Goal: Transaction & Acquisition: Purchase product/service

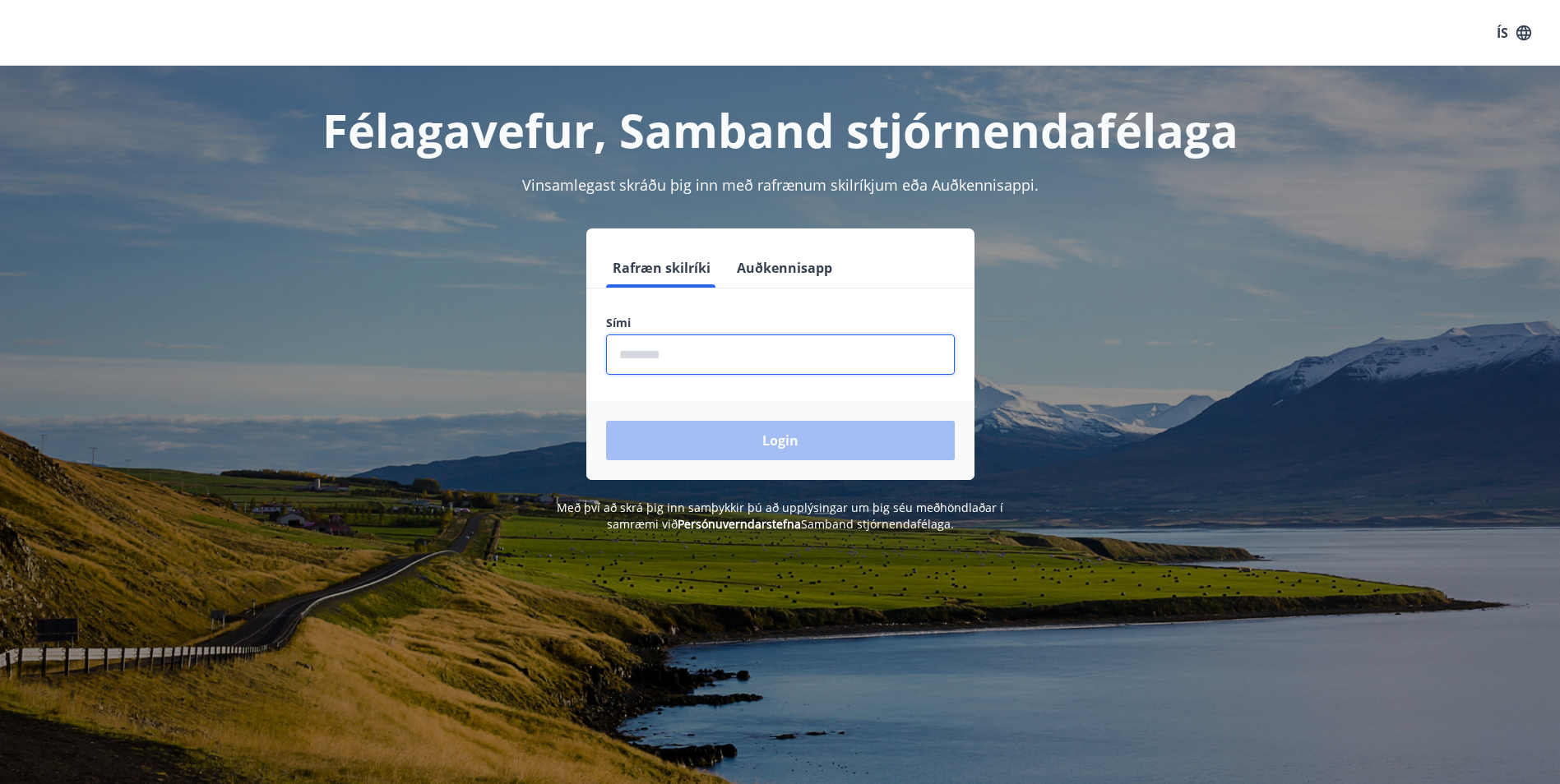
click at [802, 358] on input "phone" at bounding box center [780, 355] width 349 height 41
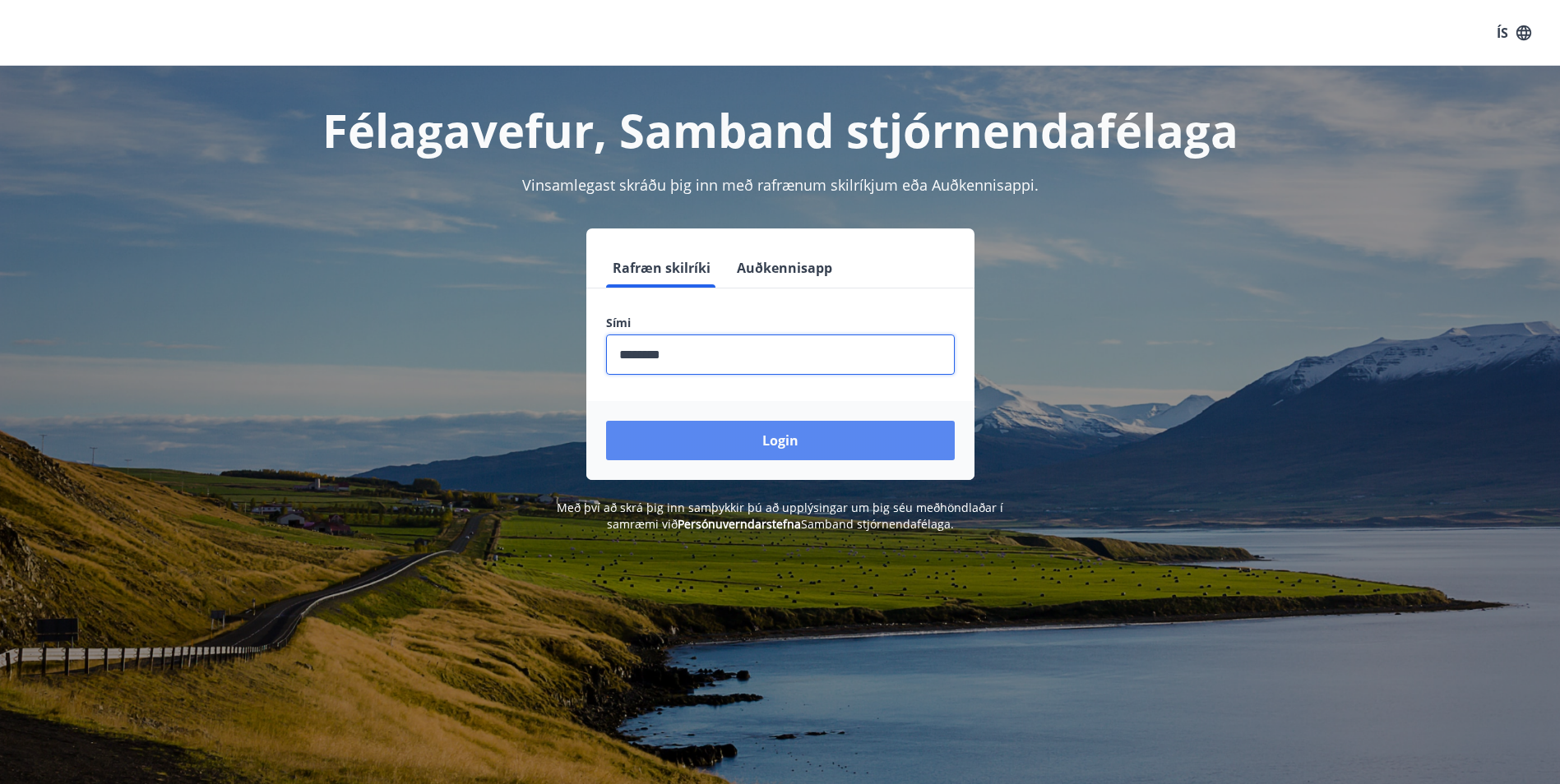
type input "********"
click at [801, 430] on button "Login" at bounding box center [780, 440] width 349 height 40
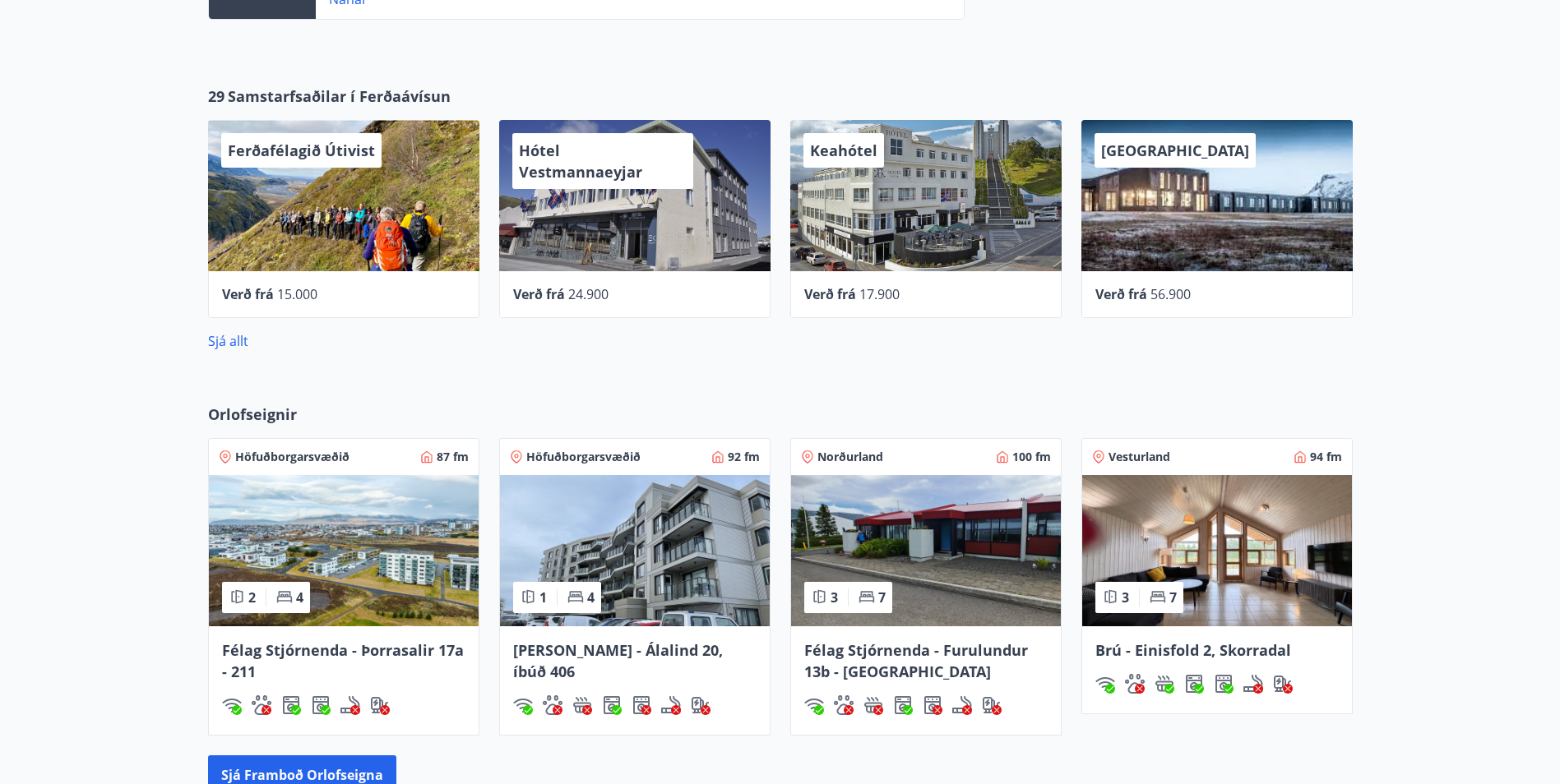
scroll to position [822, 0]
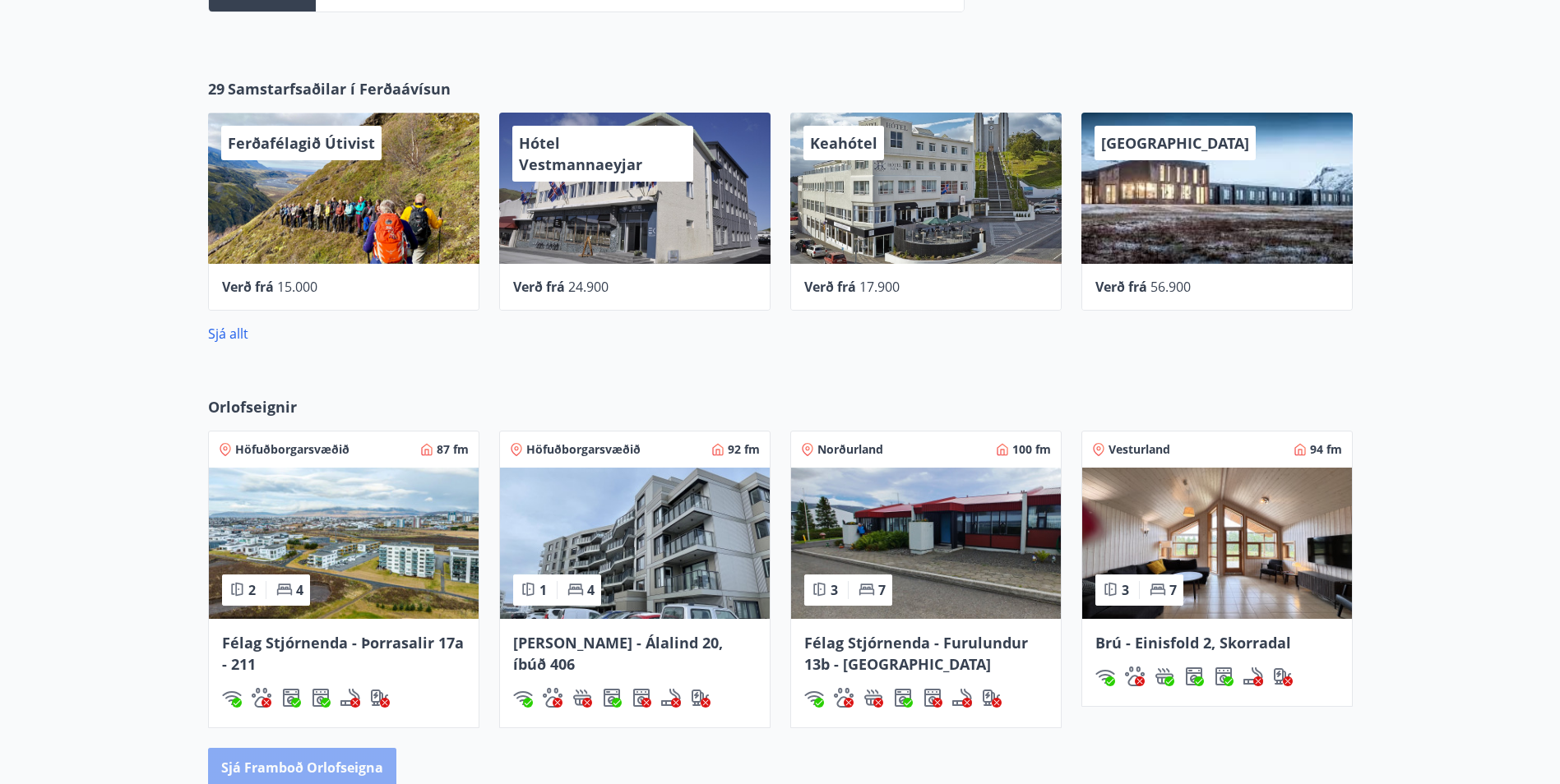
click at [272, 758] on button "Sjá framboð orlofseigna" at bounding box center [302, 768] width 189 height 40
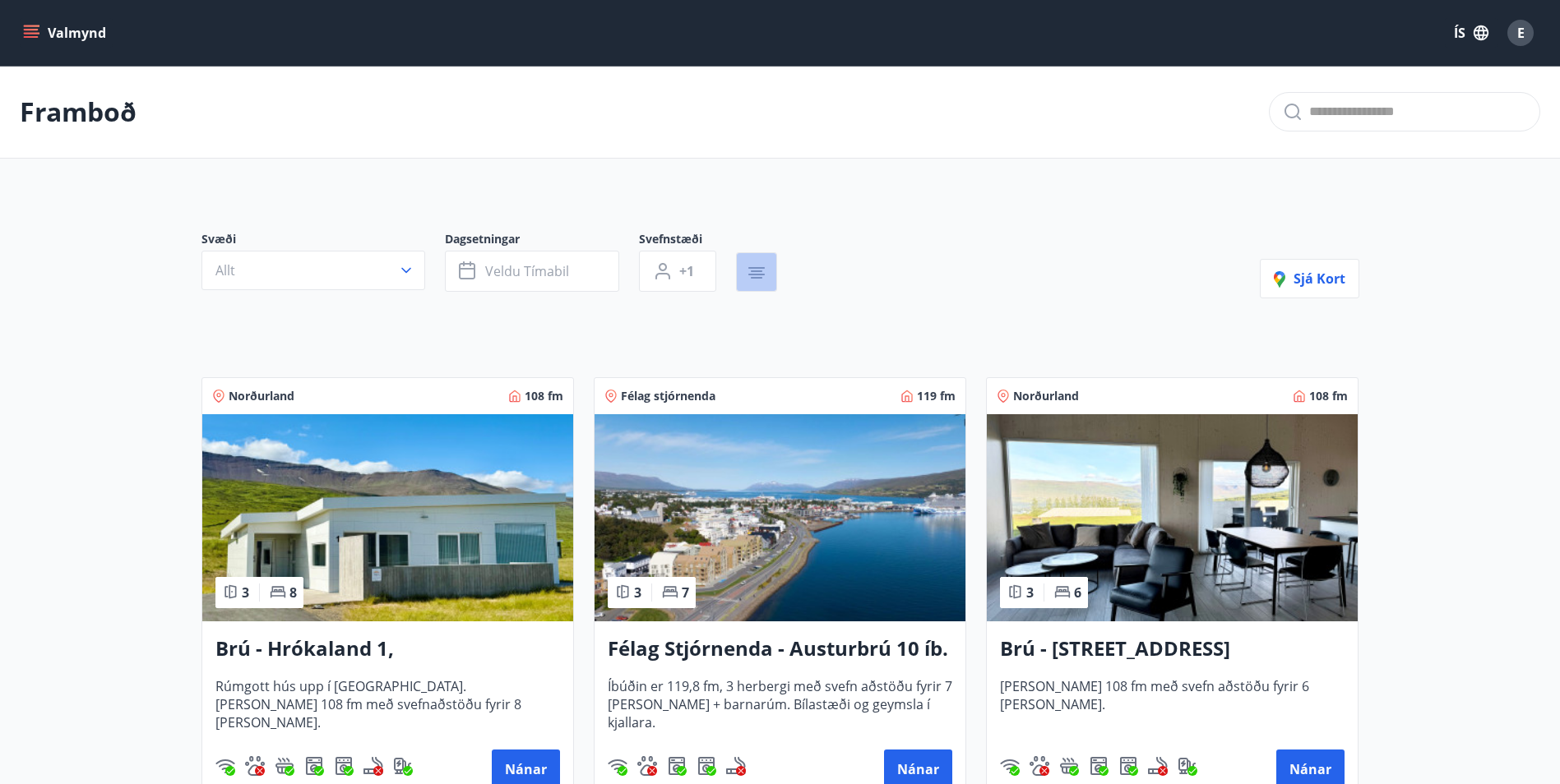
click at [742, 269] on button "button" at bounding box center [756, 272] width 41 height 40
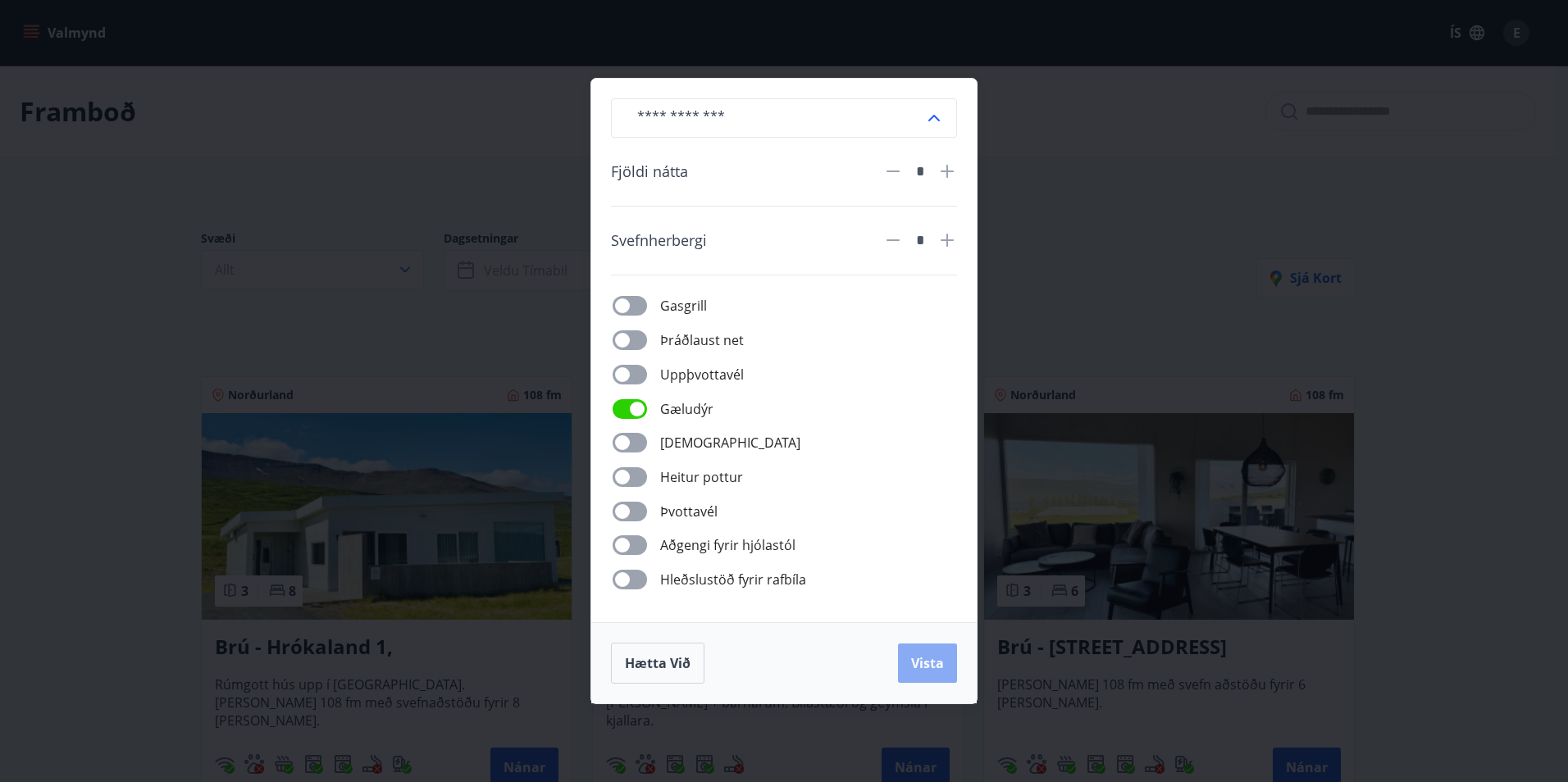
click at [932, 666] on span "Vista" at bounding box center [928, 663] width 33 height 18
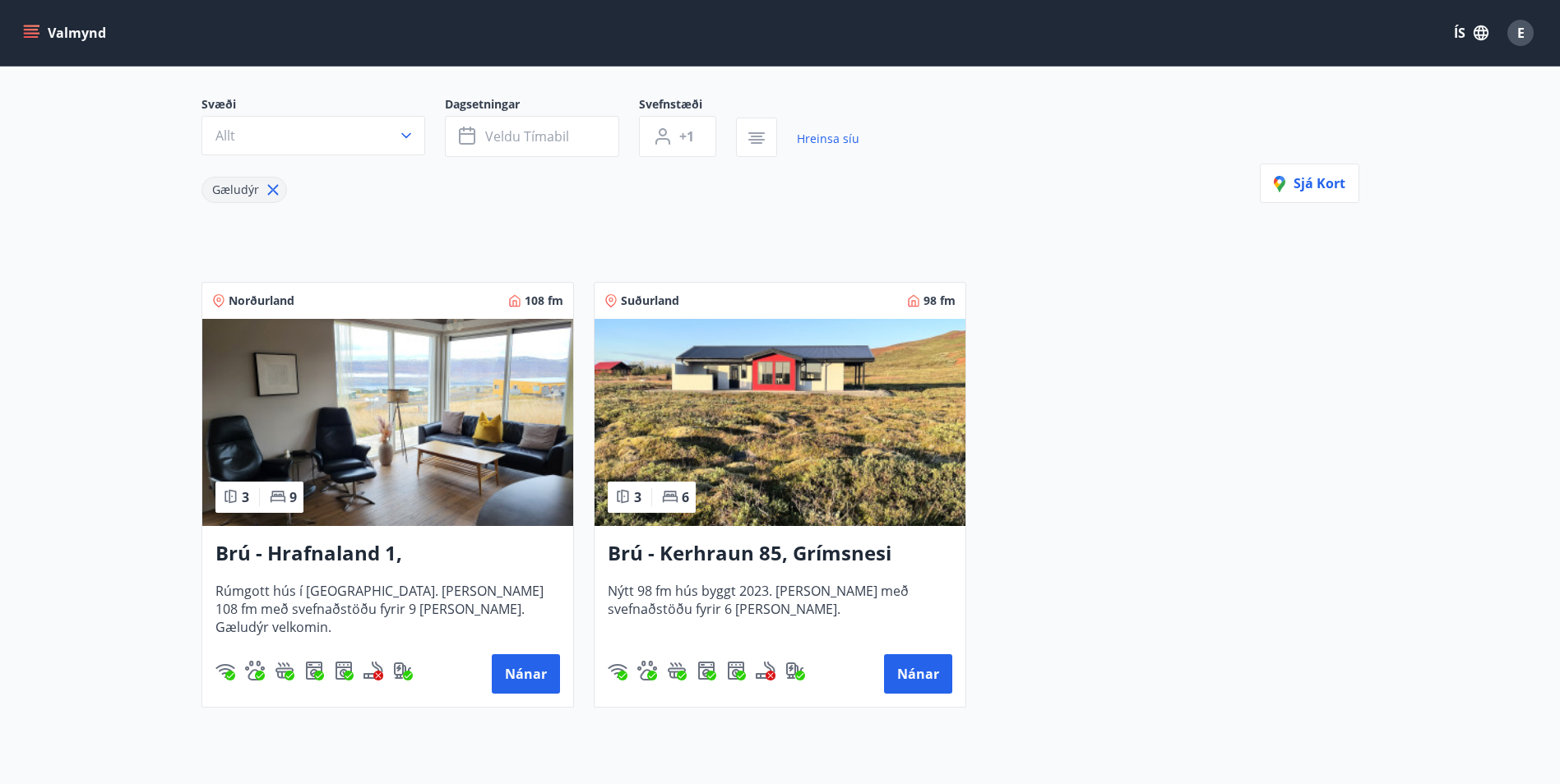
scroll to position [165, 0]
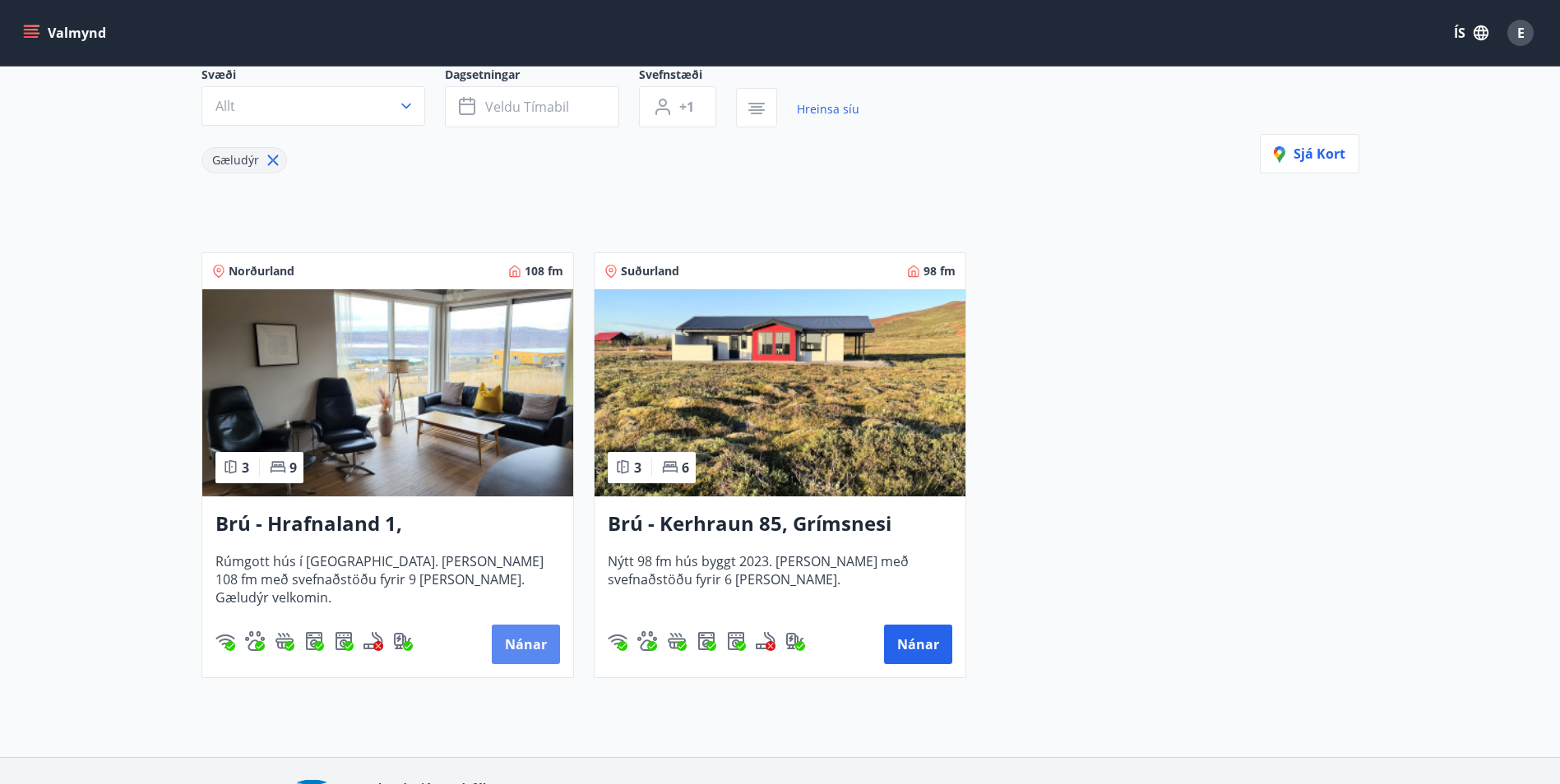
click at [536, 648] on button "Nánar" at bounding box center [526, 645] width 69 height 40
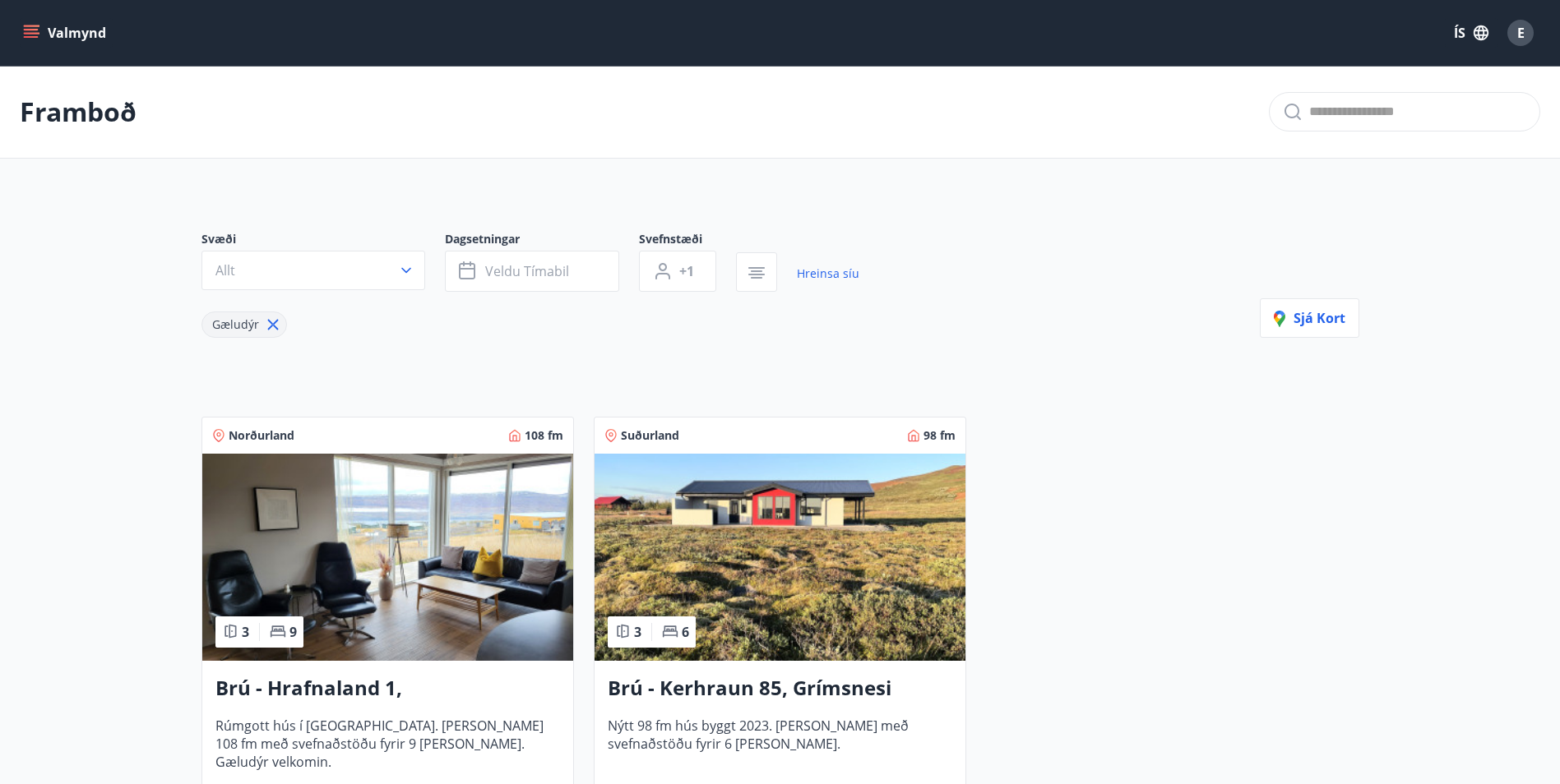
click at [870, 701] on h3 "Brú - Kerhraun 85, Grímsnesi (rautt hús) (gæludýr velkomin)" at bounding box center [780, 689] width 345 height 30
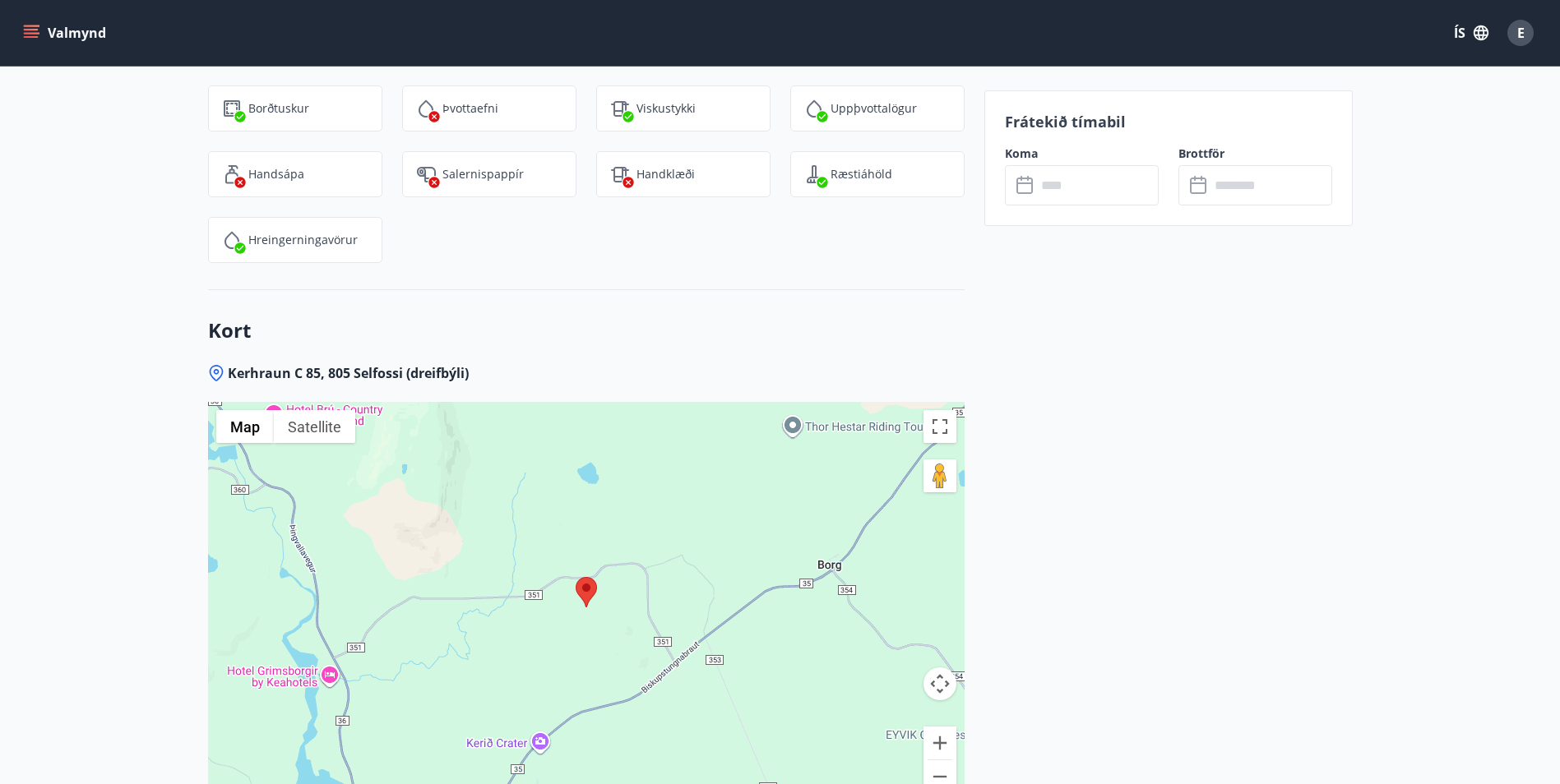
scroll to position [2853, 0]
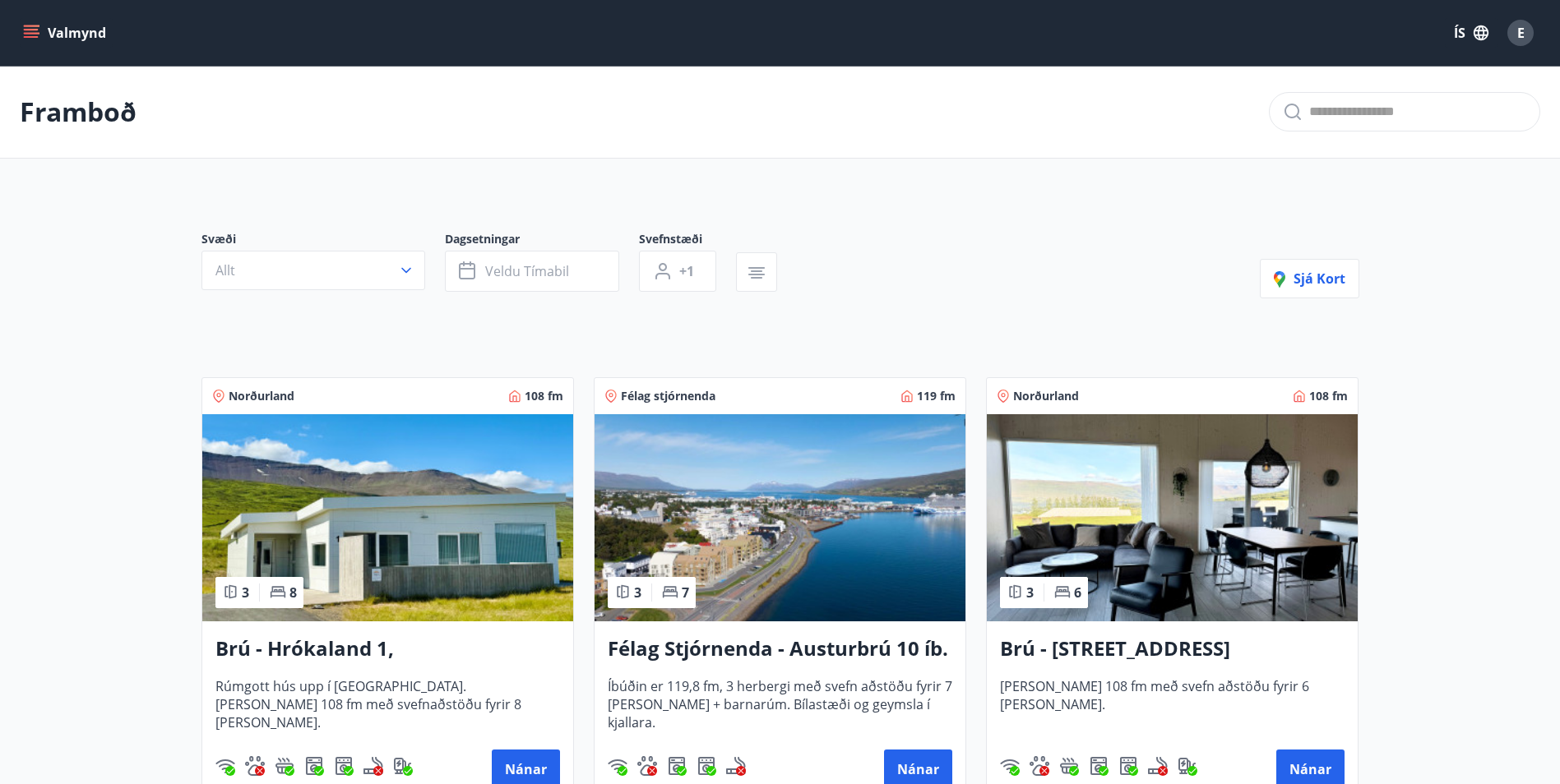
click at [26, 35] on icon "menu" at bounding box center [31, 32] width 16 height 16
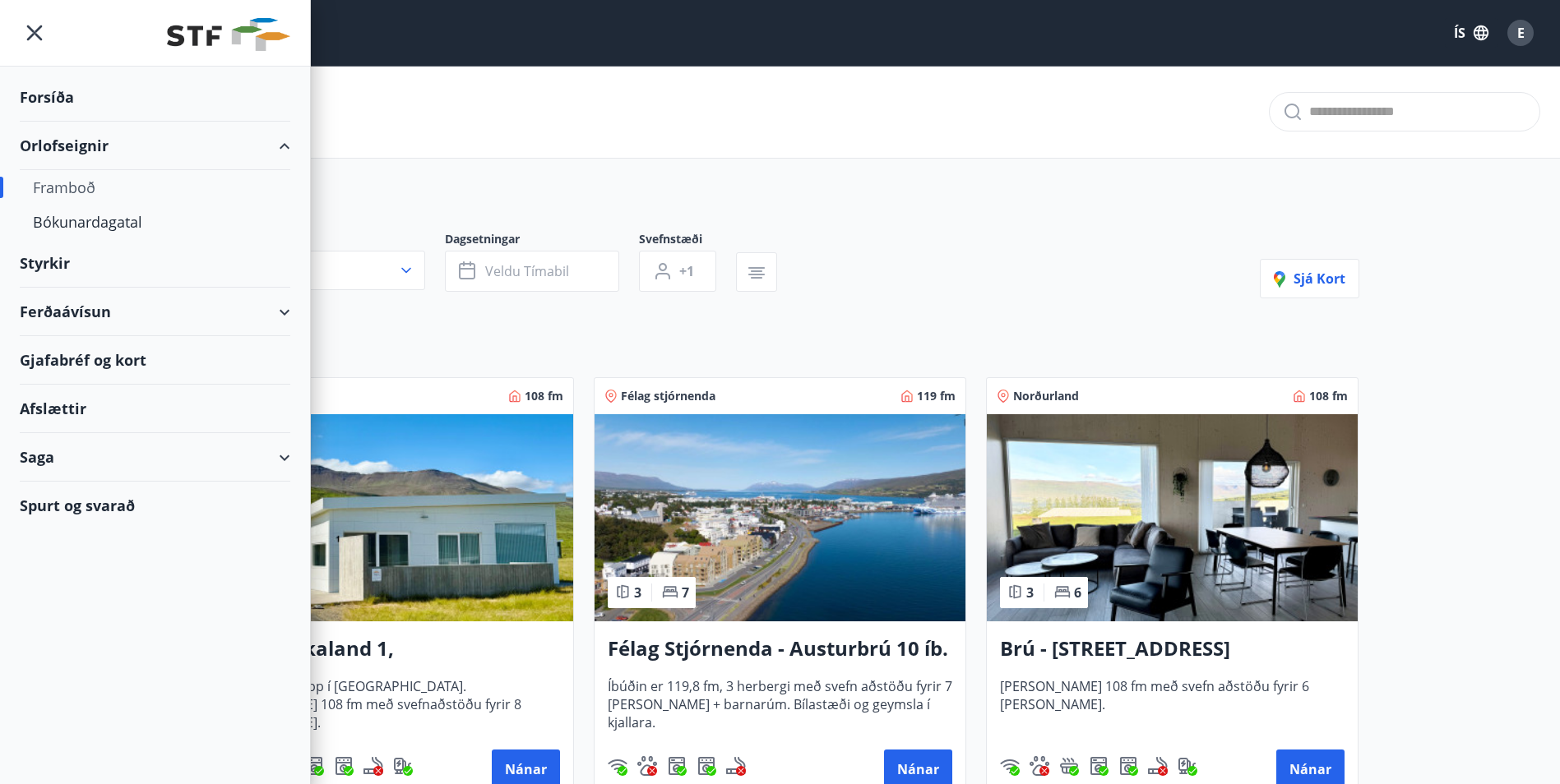
click at [29, 93] on div "Forsíða" at bounding box center [154, 98] width 270 height 48
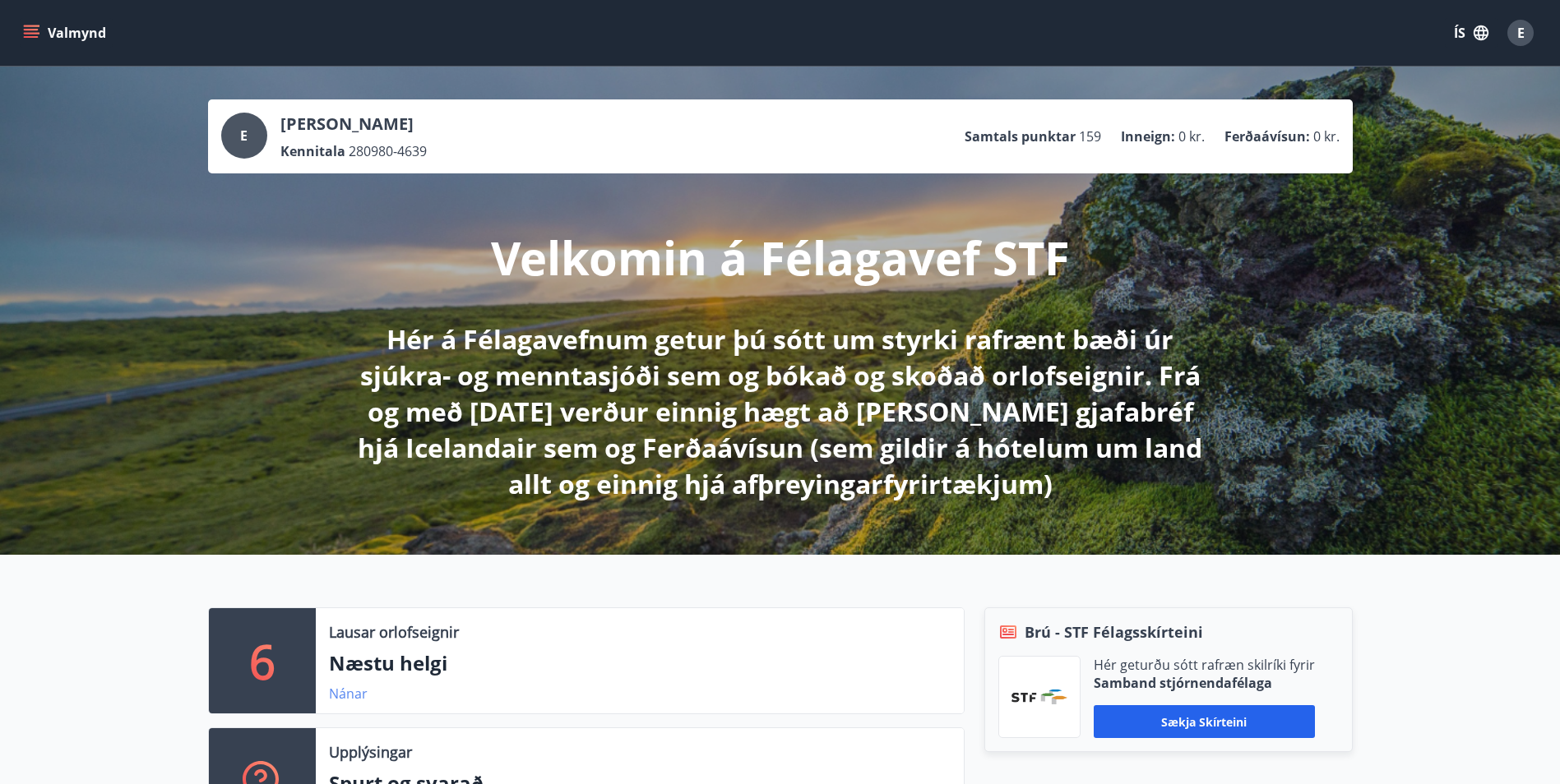
click at [352, 699] on link "Nánar" at bounding box center [349, 694] width 39 height 18
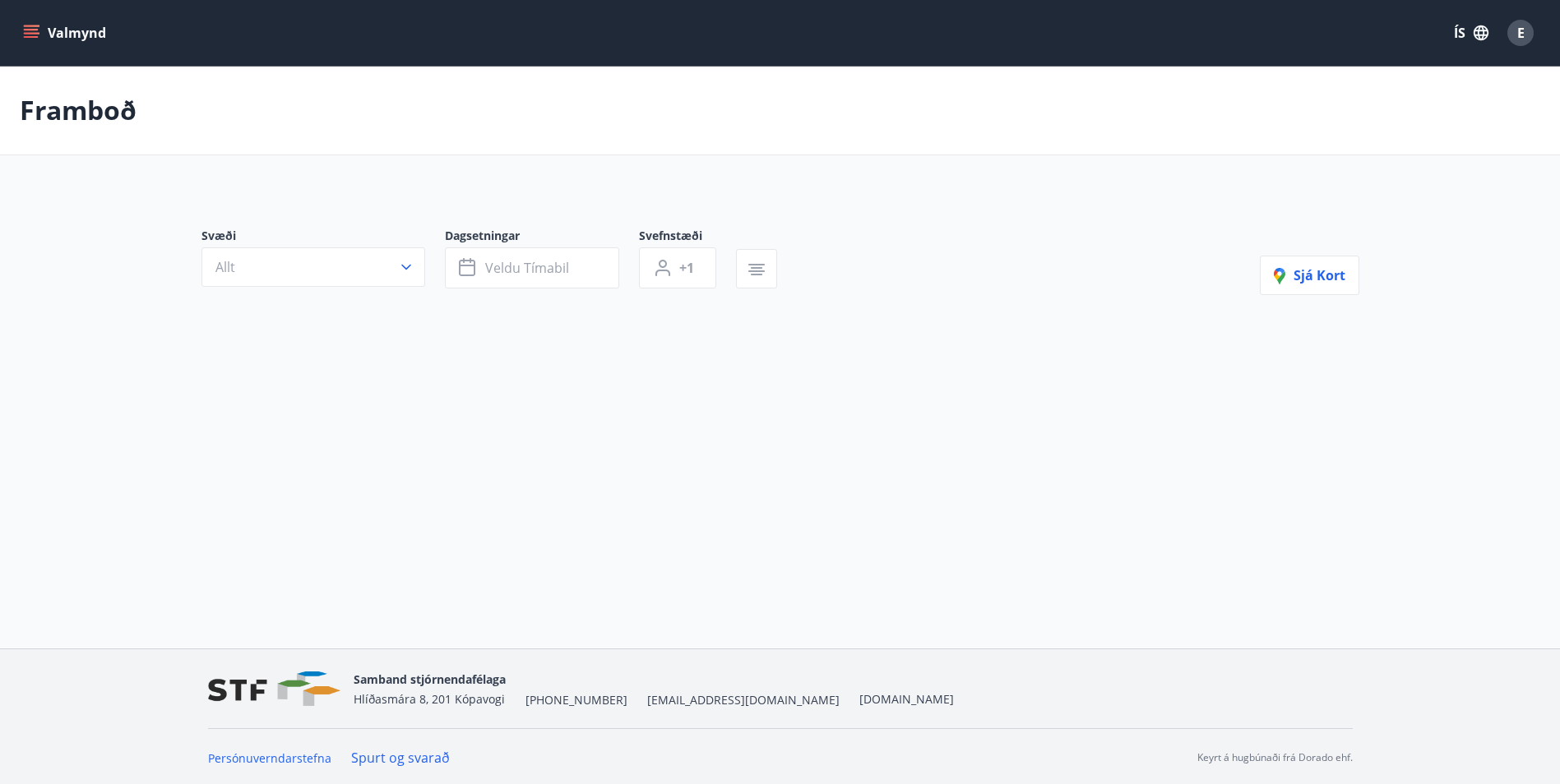
type input "*"
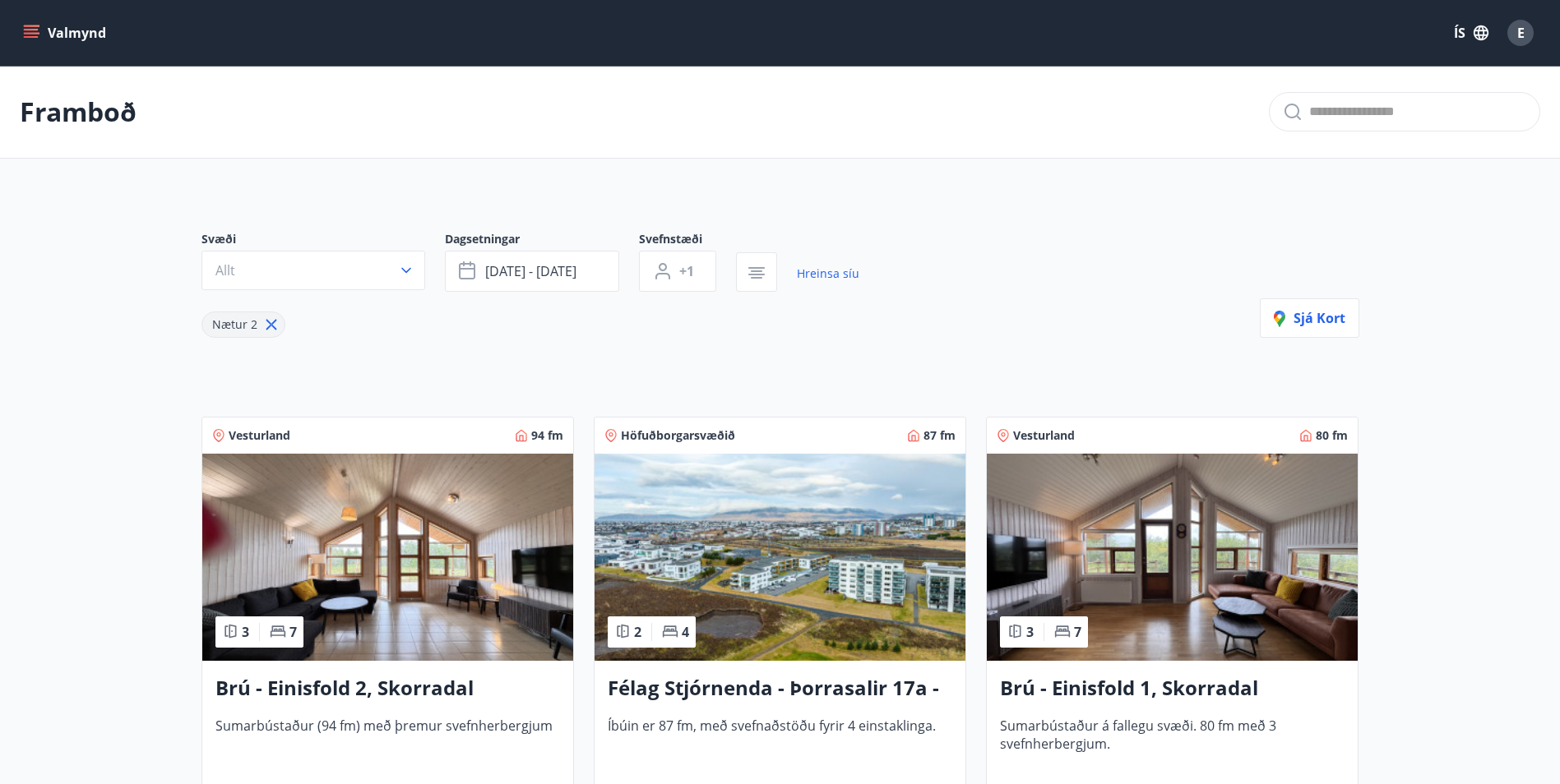
click at [40, 37] on button "Valmynd" at bounding box center [66, 33] width 93 height 30
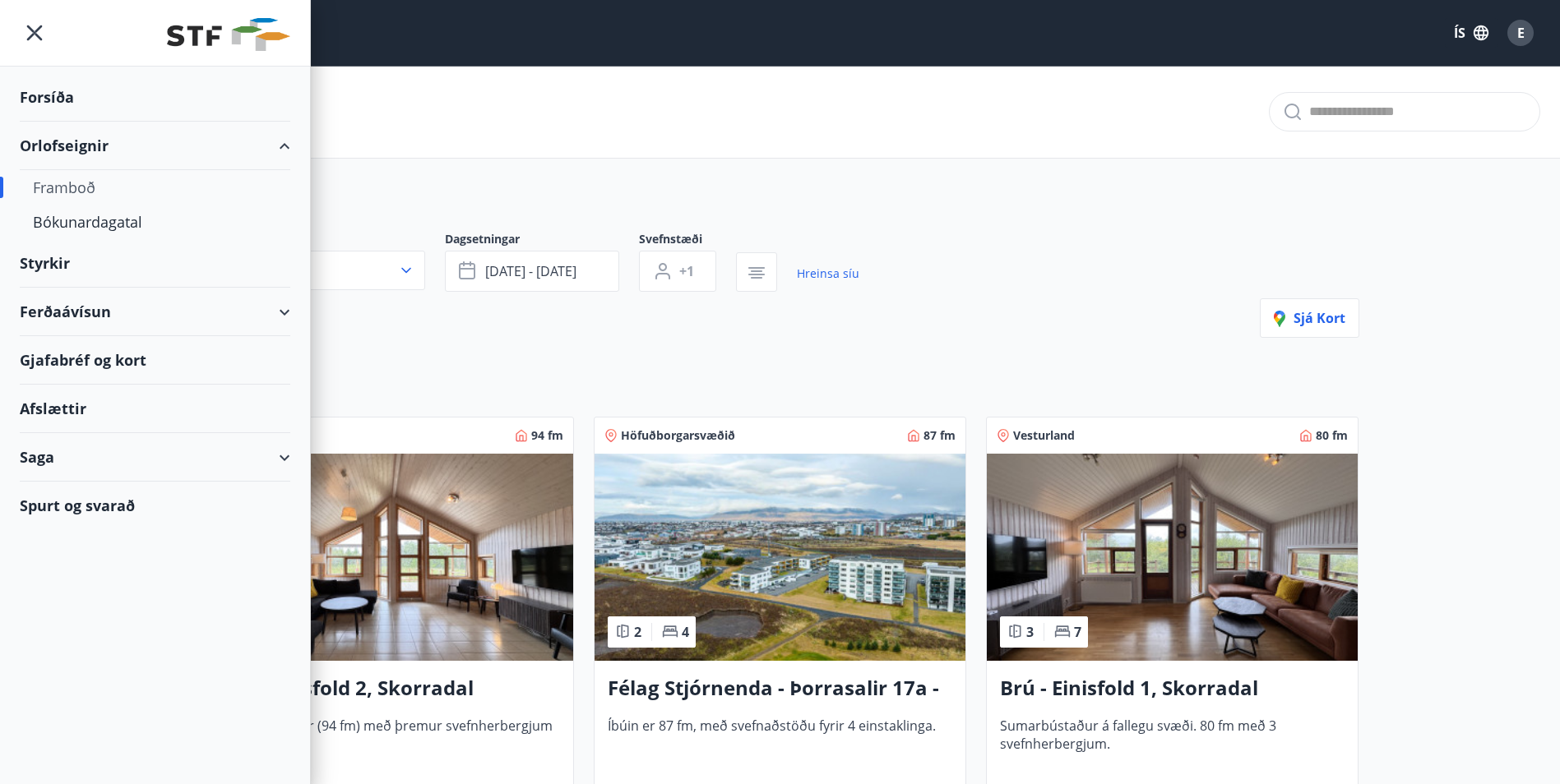
click at [49, 405] on div "Afslættir" at bounding box center [154, 409] width 270 height 48
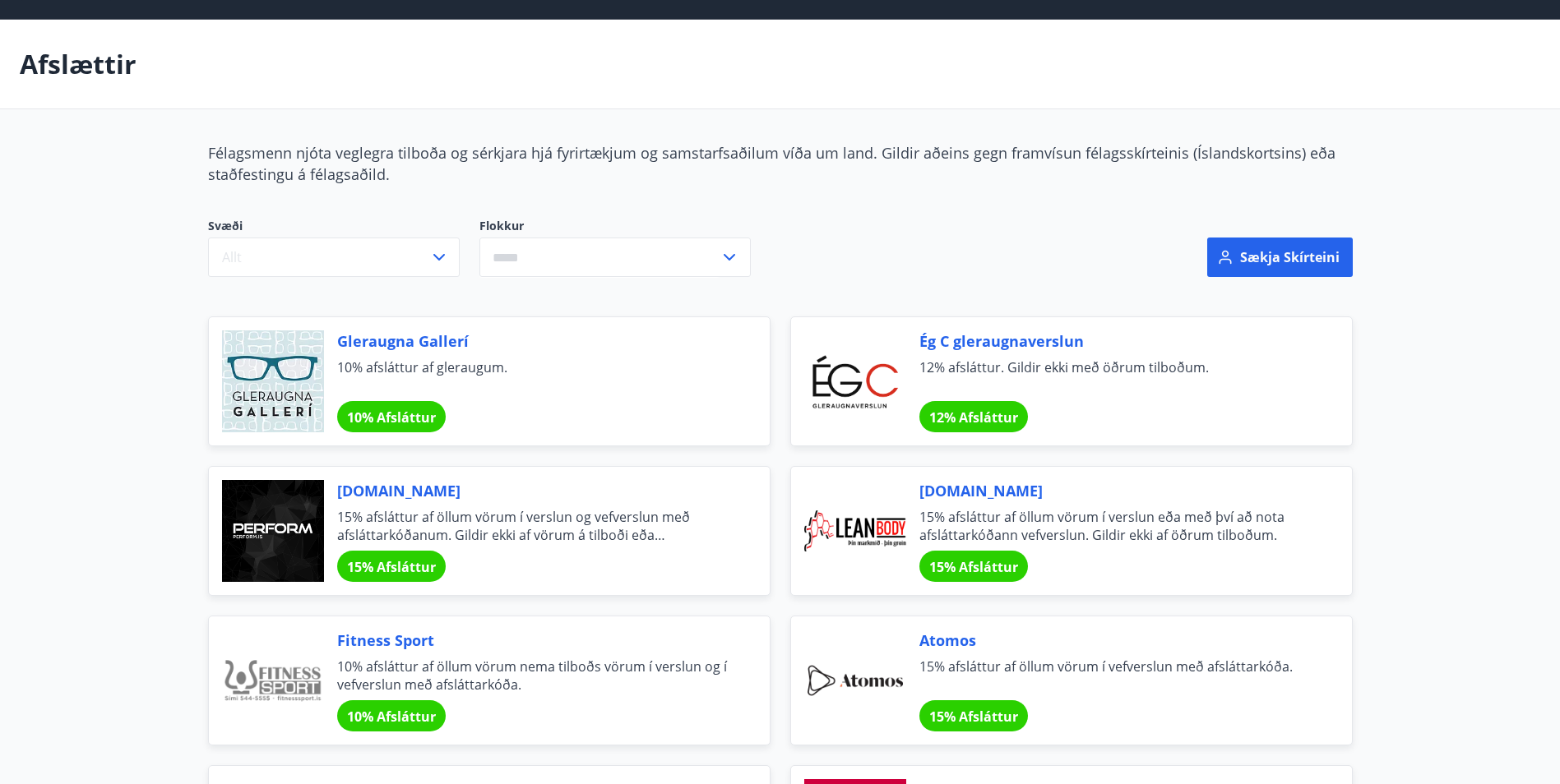
scroll to position [80, 0]
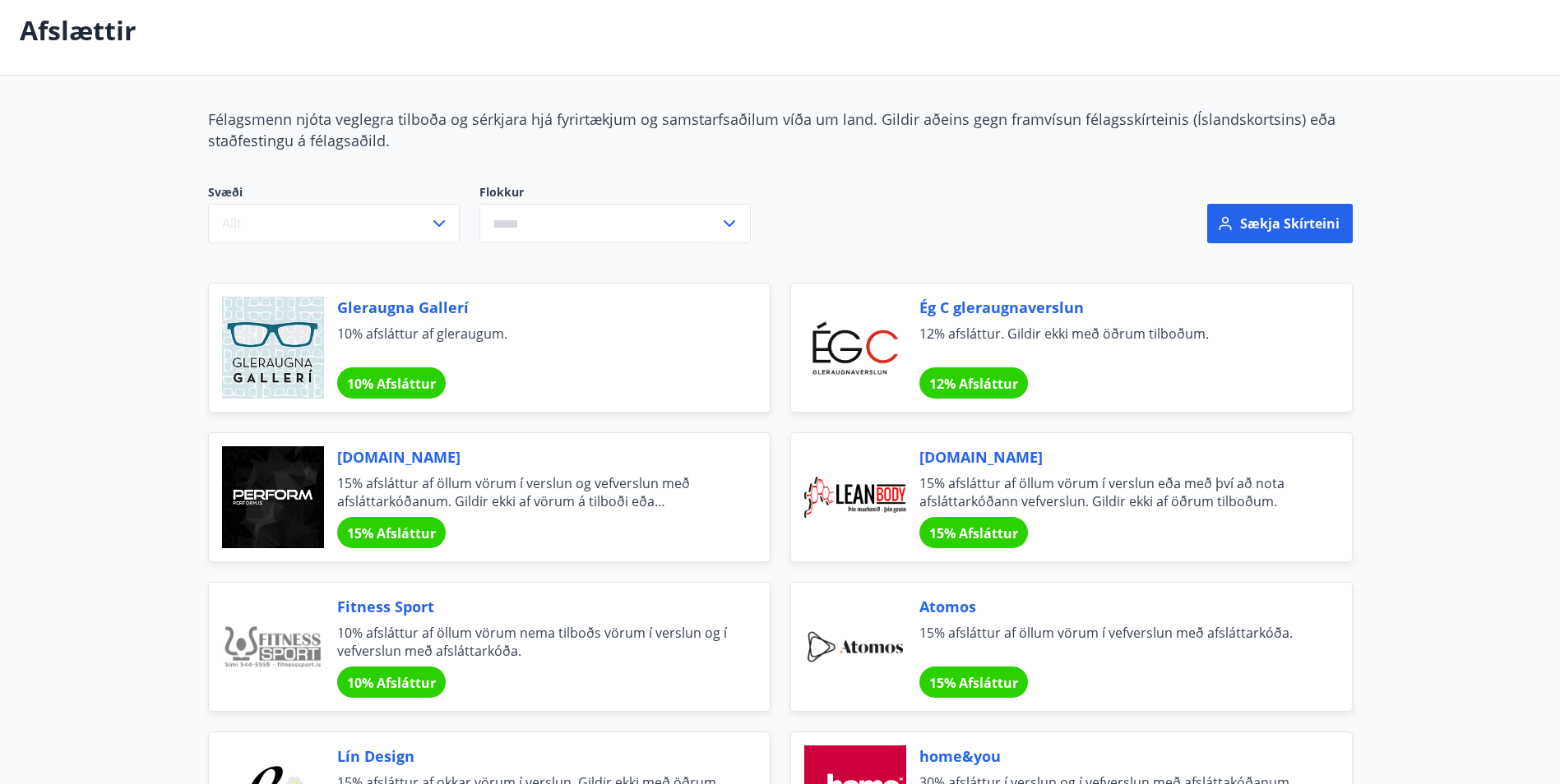
click at [967, 535] on span "15% Afsláttur" at bounding box center [974, 533] width 89 height 18
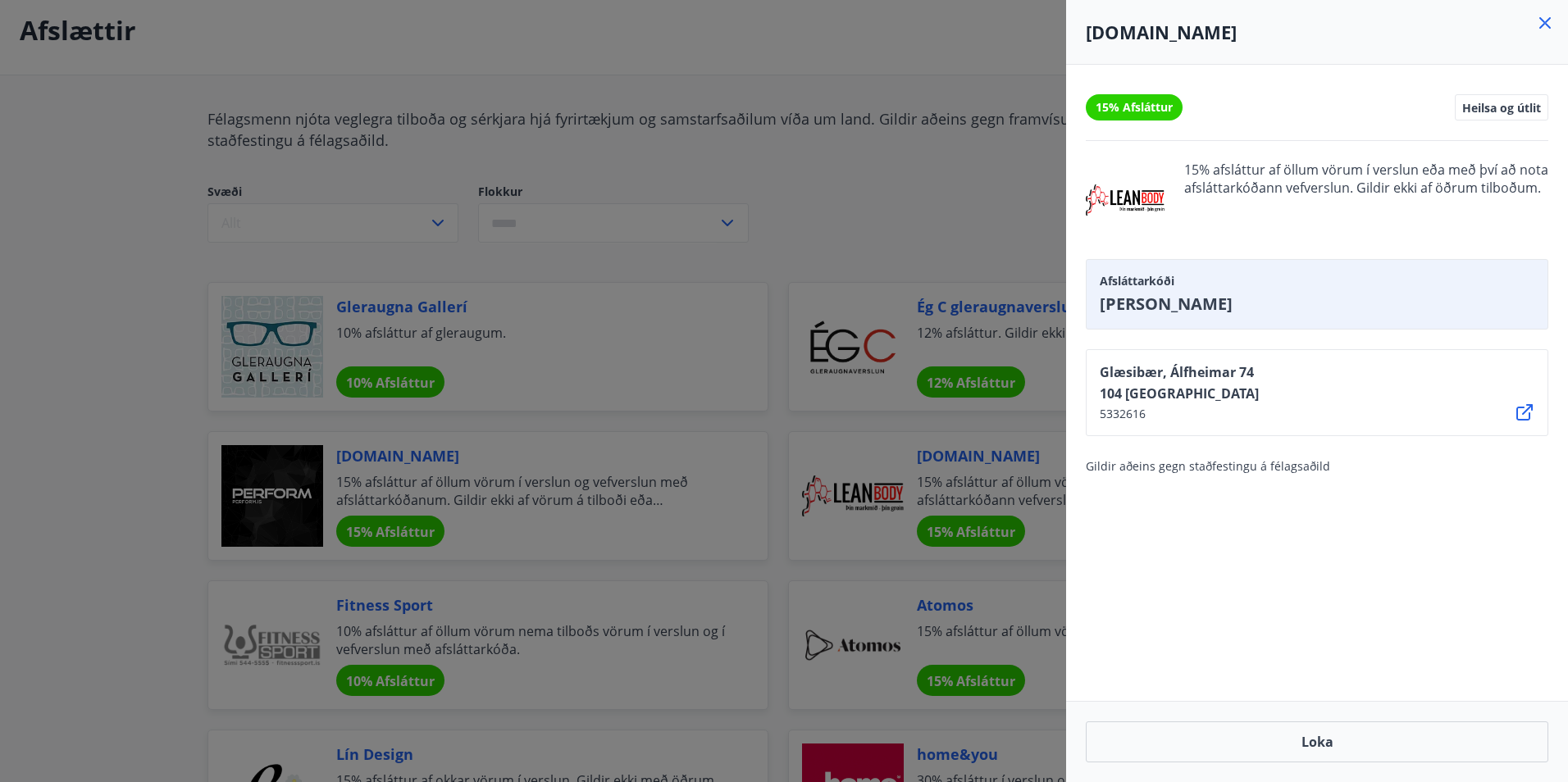
click at [1541, 24] on icon at bounding box center [1545, 23] width 19 height 19
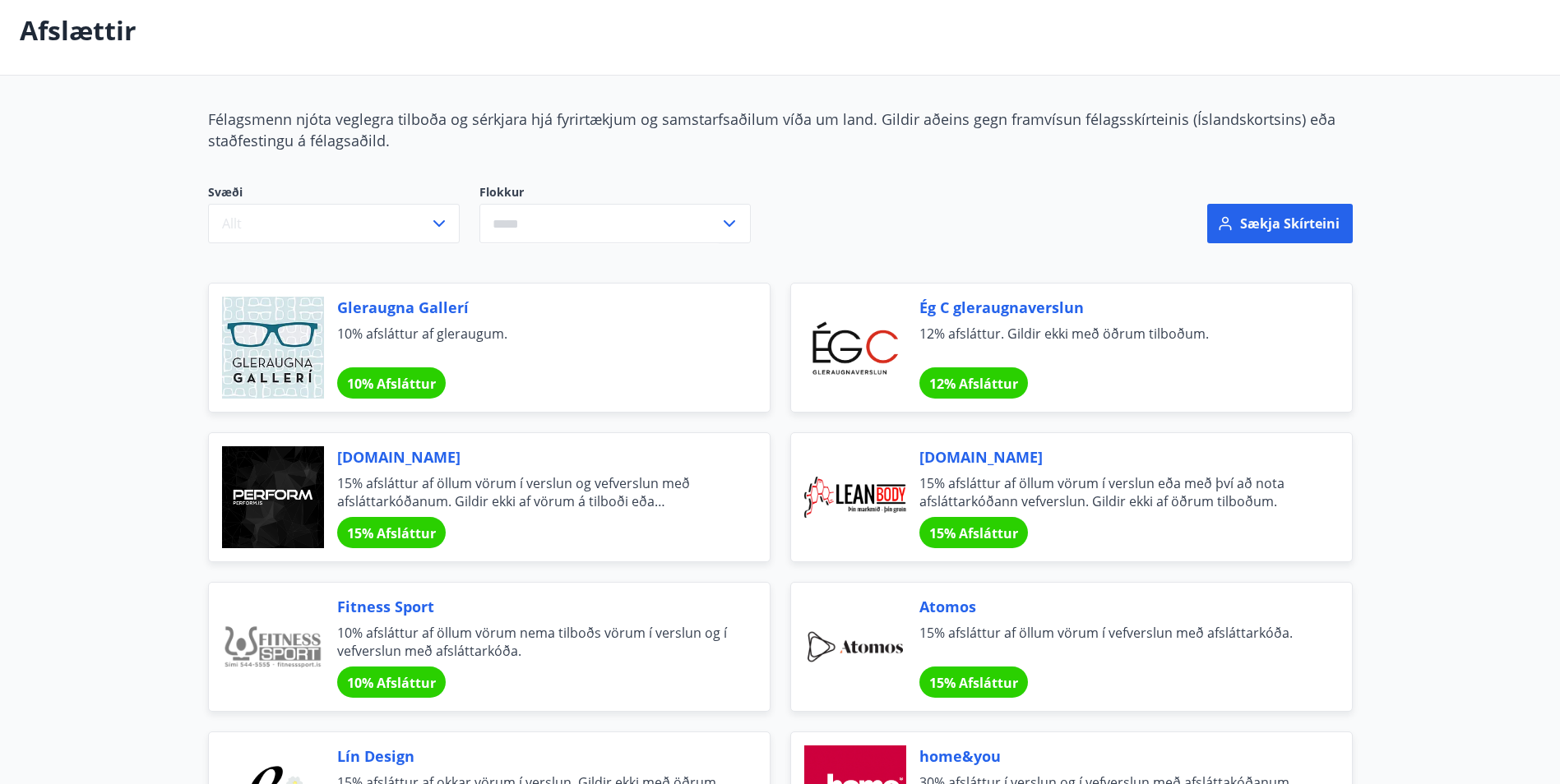
click at [396, 688] on span "10% Afsláttur" at bounding box center [391, 683] width 89 height 18
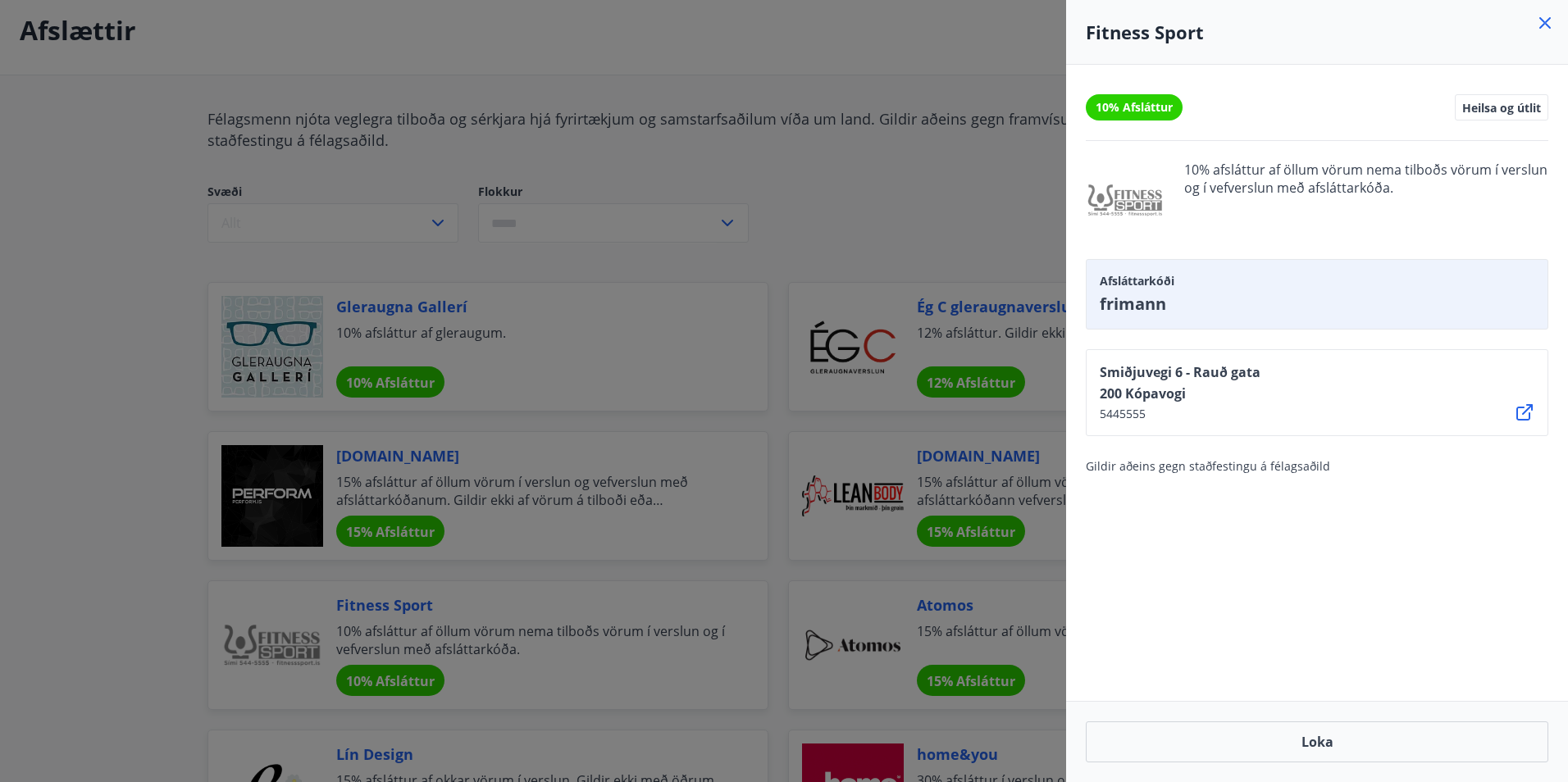
click at [1544, 18] on icon at bounding box center [1545, 23] width 19 height 19
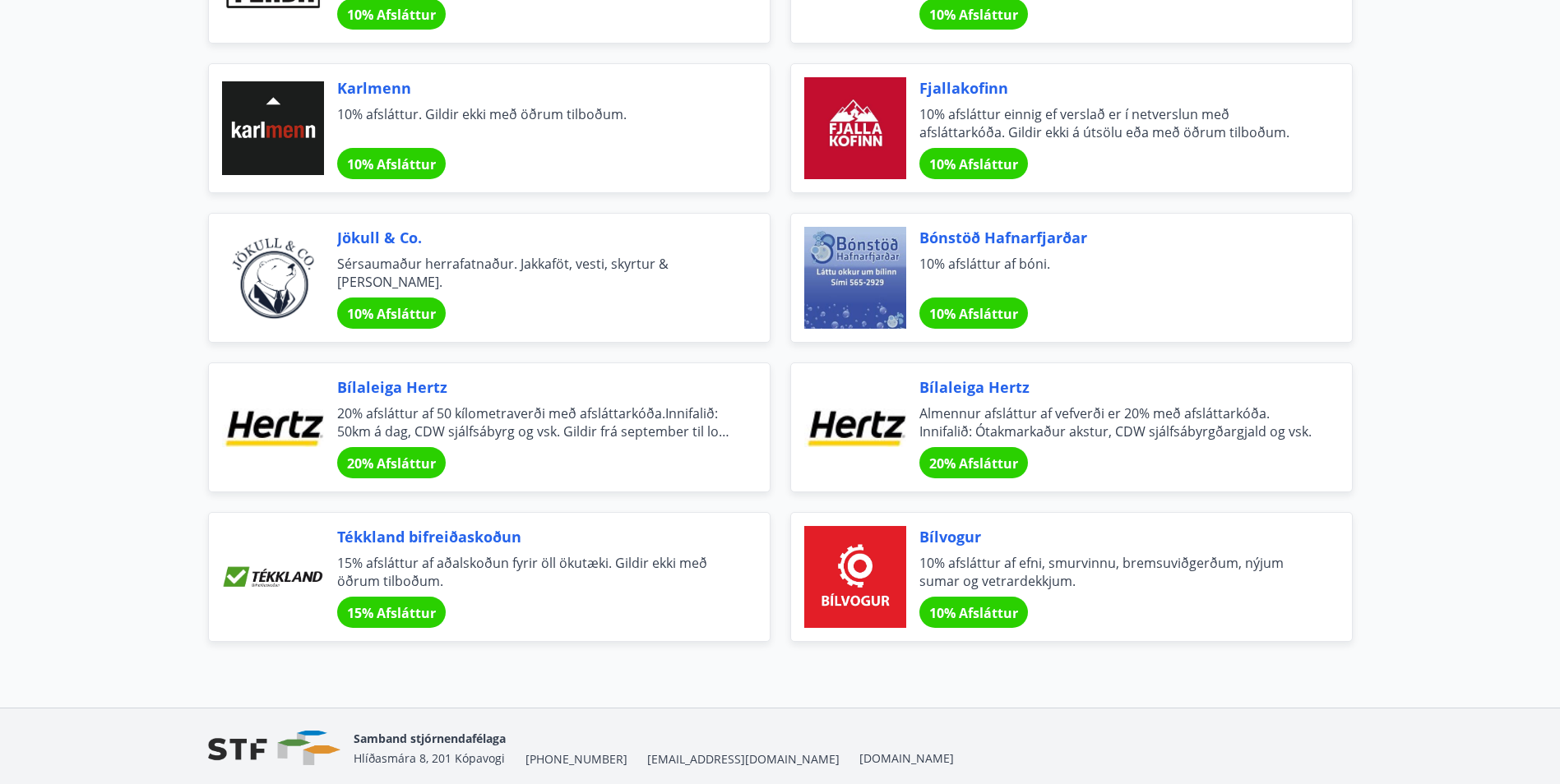
scroll to position [5300, 0]
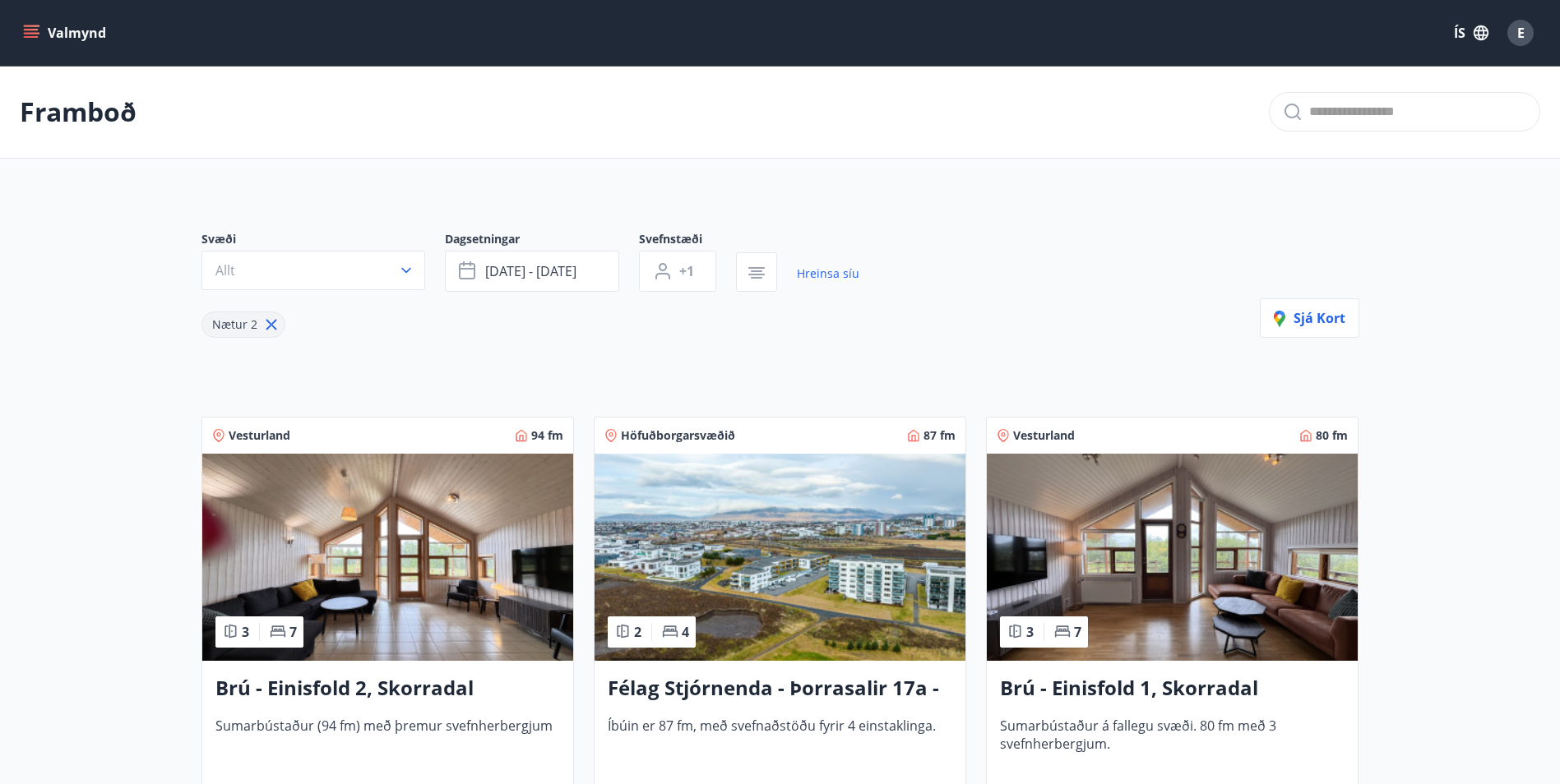
click at [36, 24] on button "Valmynd" at bounding box center [66, 33] width 93 height 30
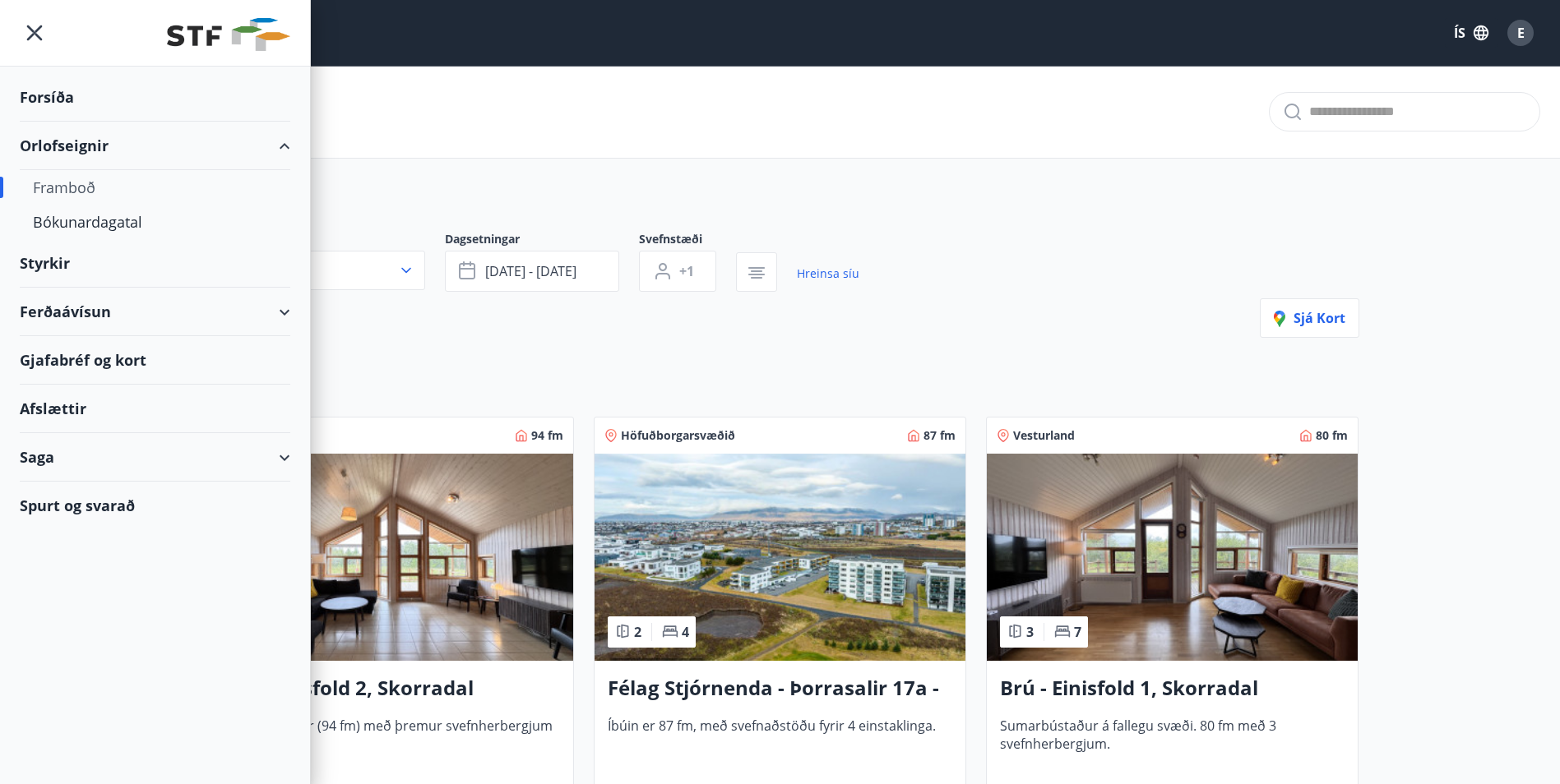
click at [288, 309] on div "Ferðaávísun" at bounding box center [154, 312] width 270 height 48
type input "*"
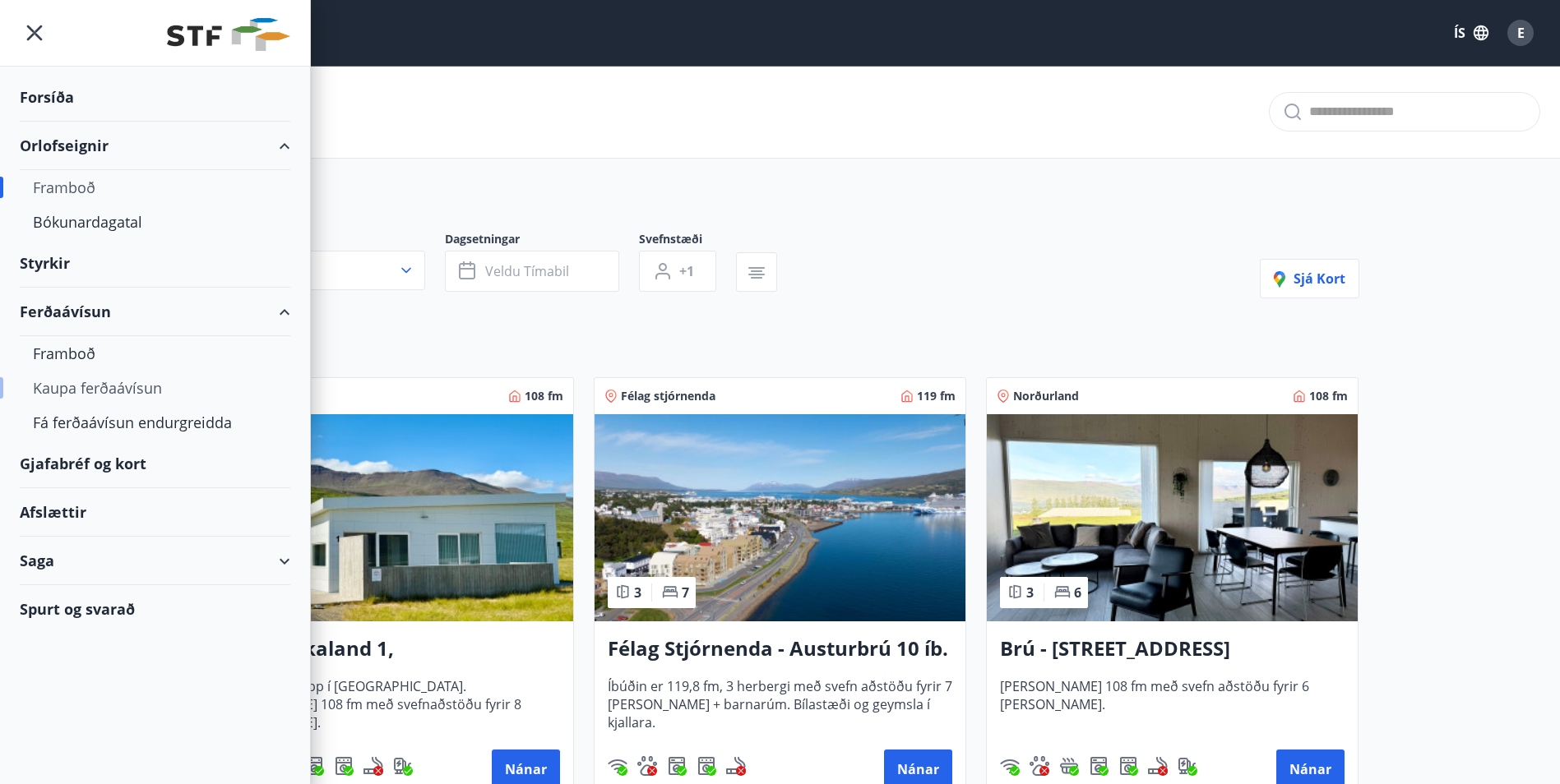
click at [91, 391] on div "Kaupa ferðaávísun" at bounding box center [155, 388] width 244 height 35
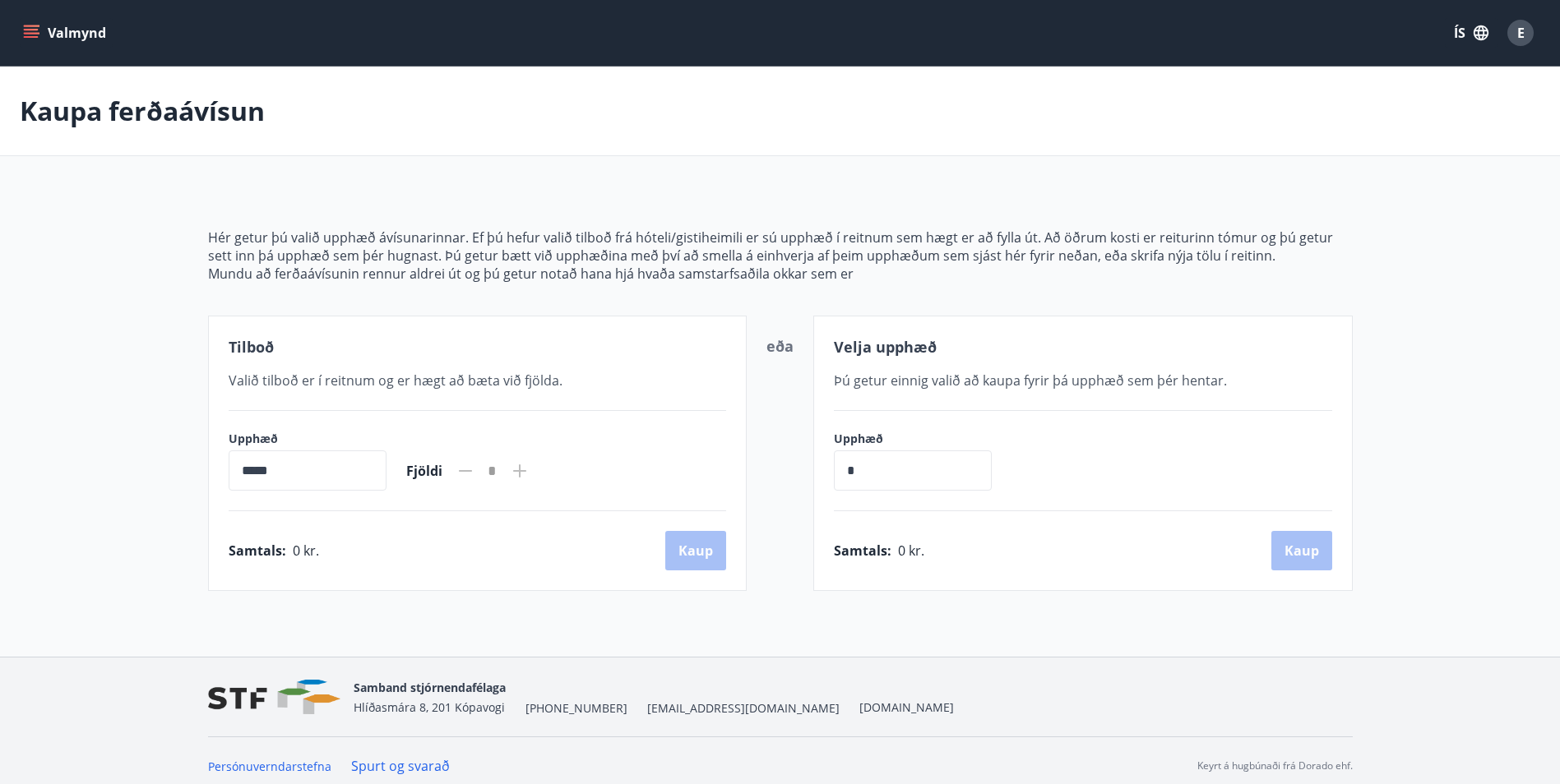
scroll to position [11, 0]
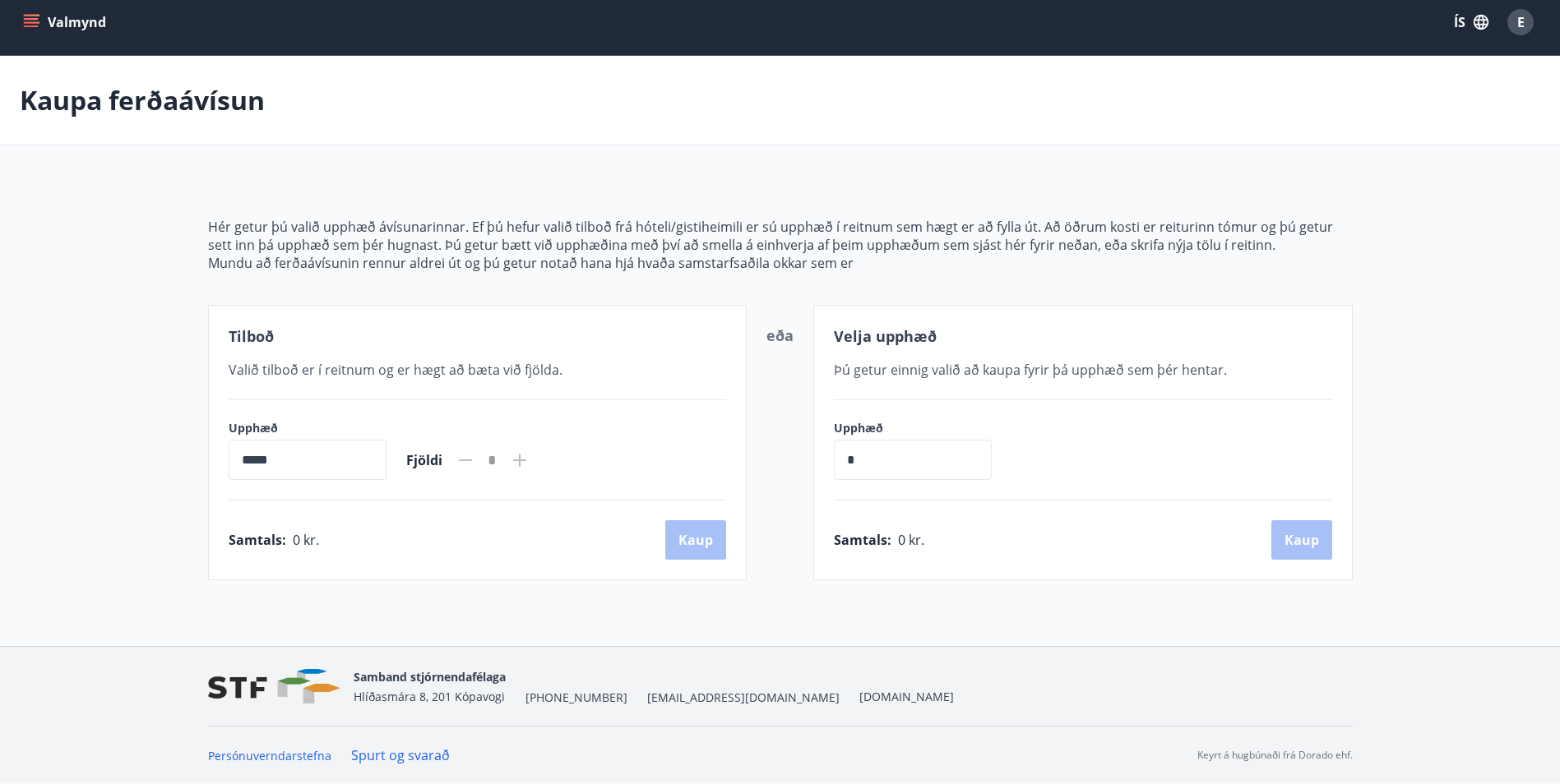
click at [31, 20] on icon "menu" at bounding box center [31, 21] width 16 height 16
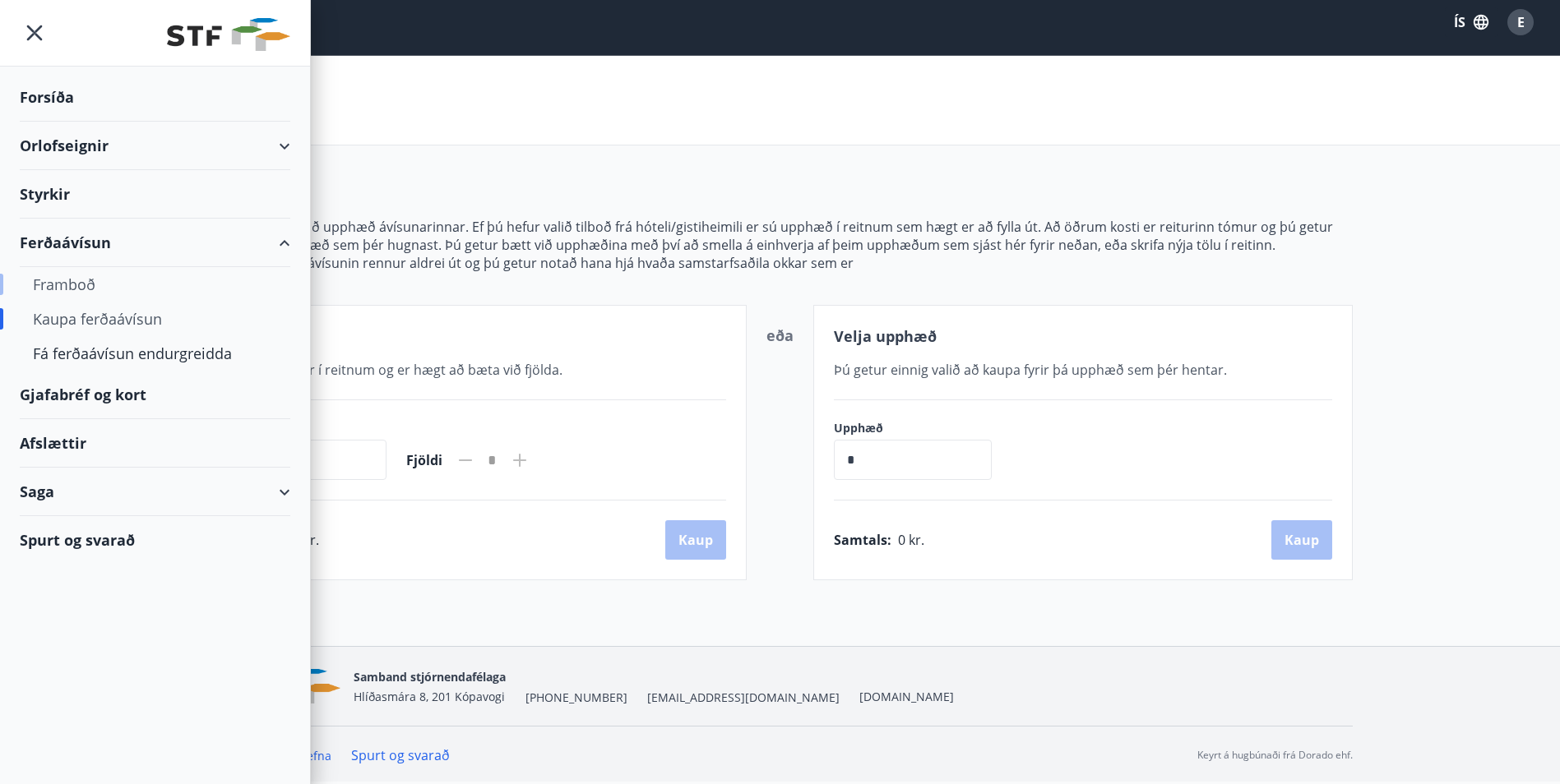
click at [66, 288] on div "Framboð" at bounding box center [155, 285] width 244 height 35
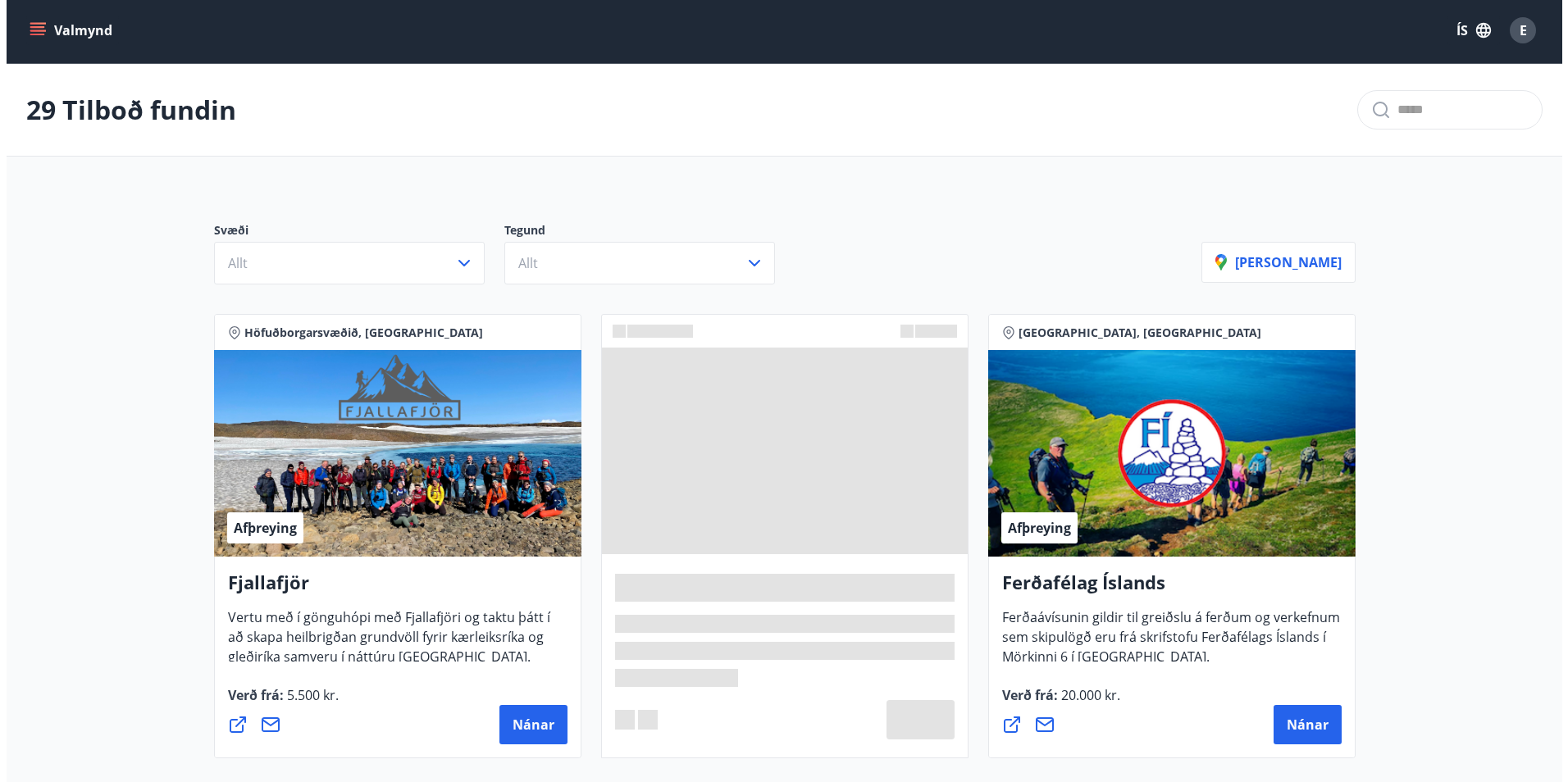
scroll to position [11, 0]
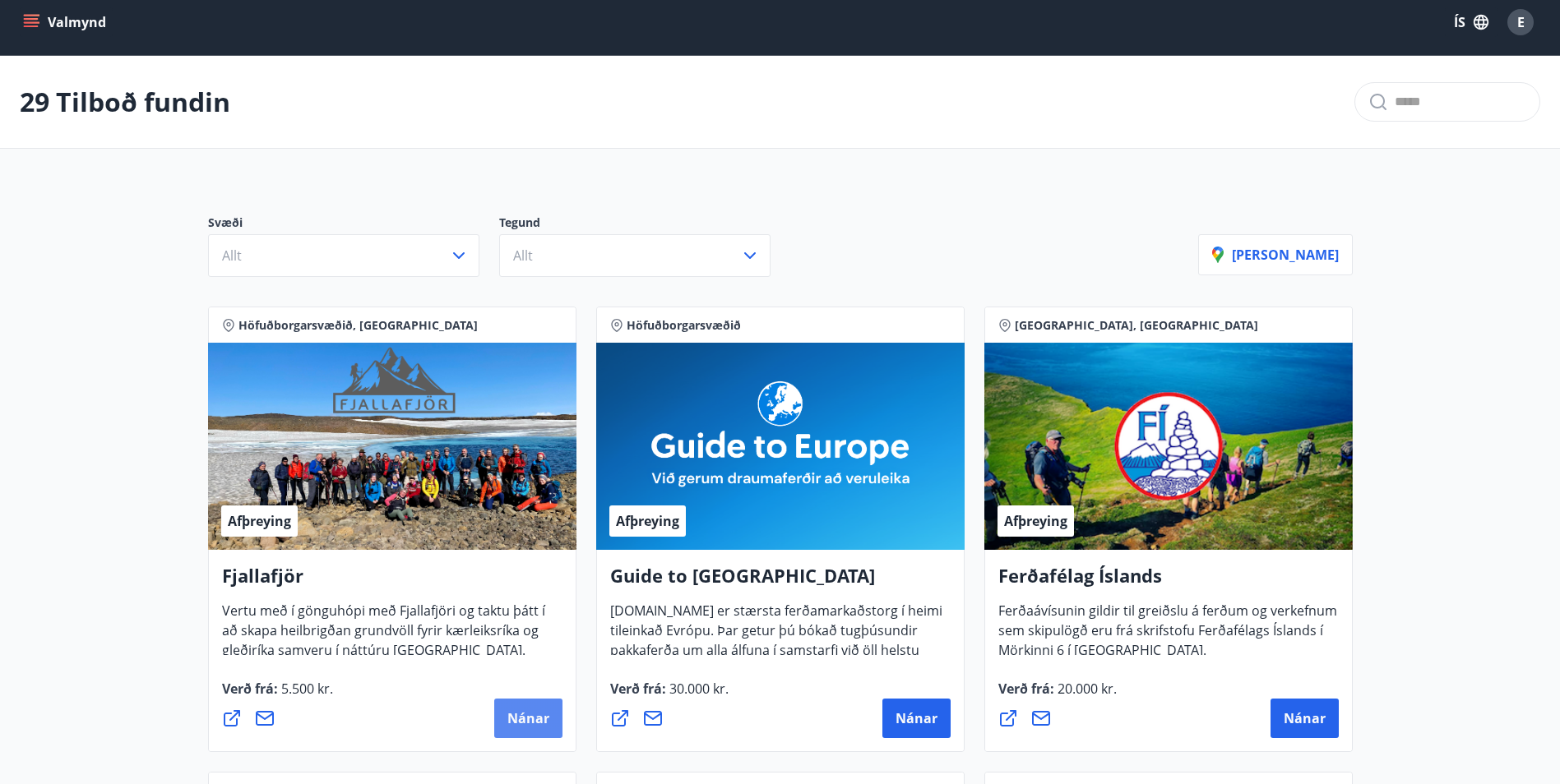
click at [537, 718] on span "Nánar" at bounding box center [528, 718] width 42 height 18
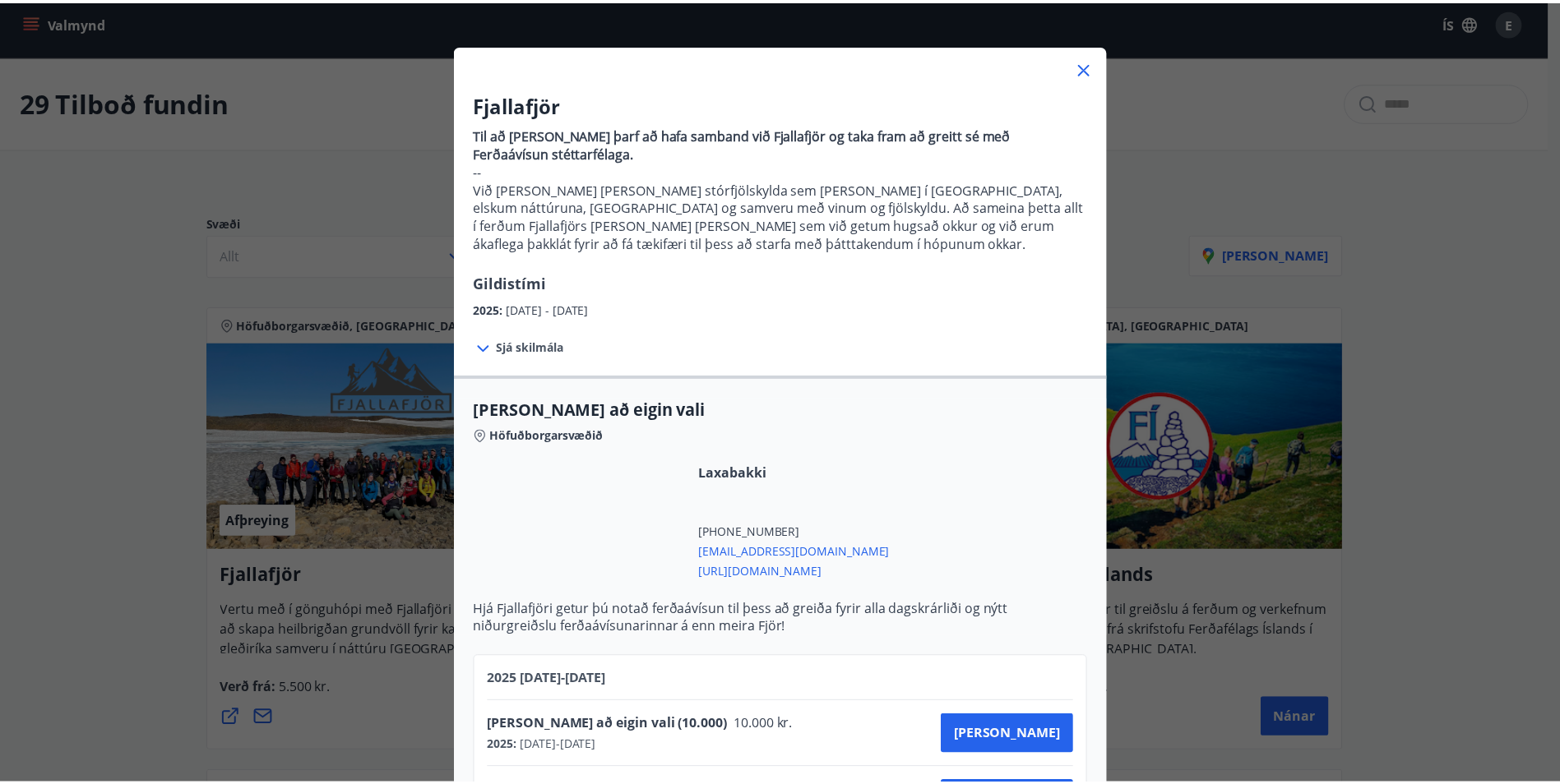
scroll to position [0, 0]
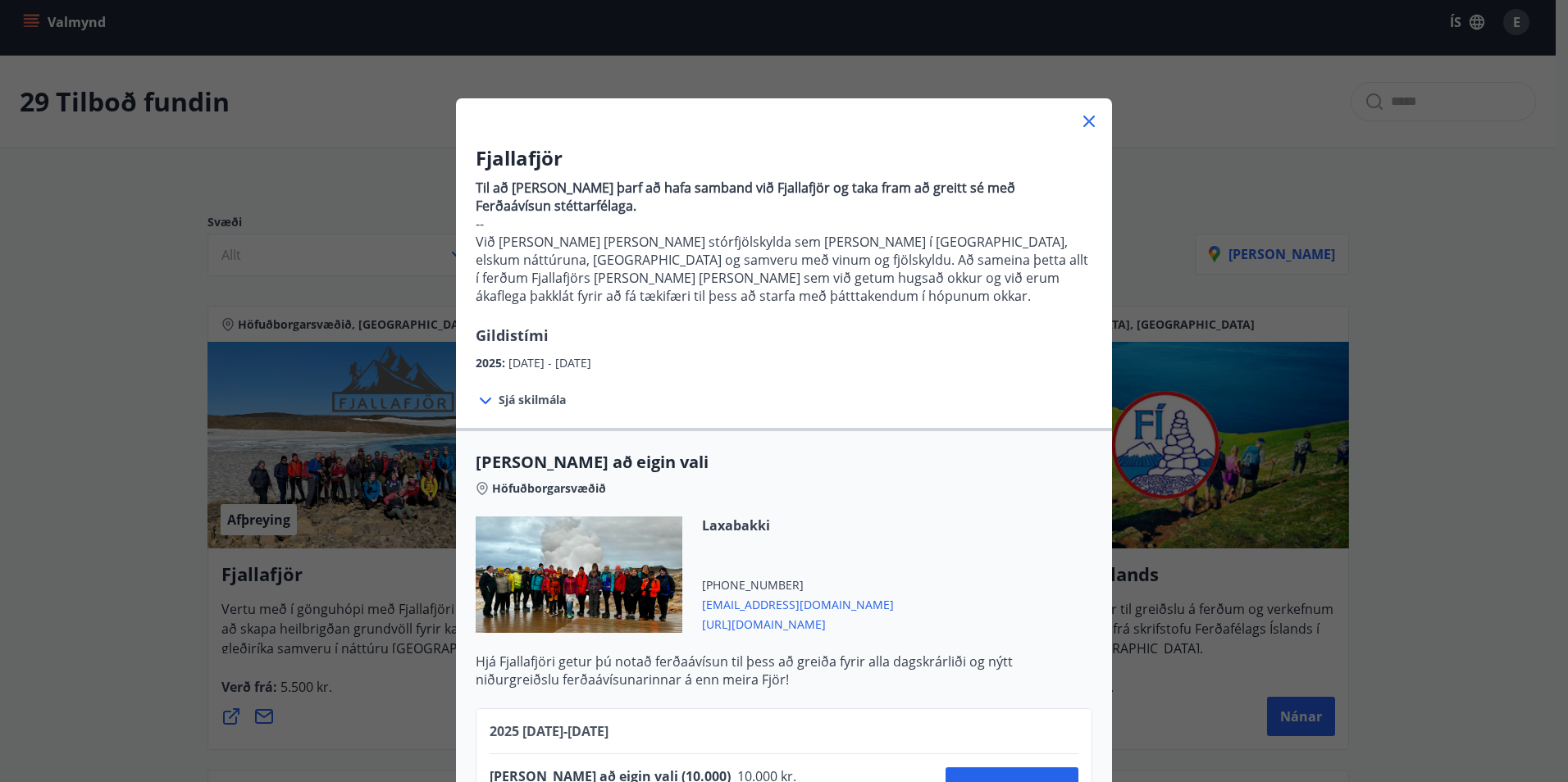
click at [1081, 116] on icon at bounding box center [1089, 122] width 19 height 19
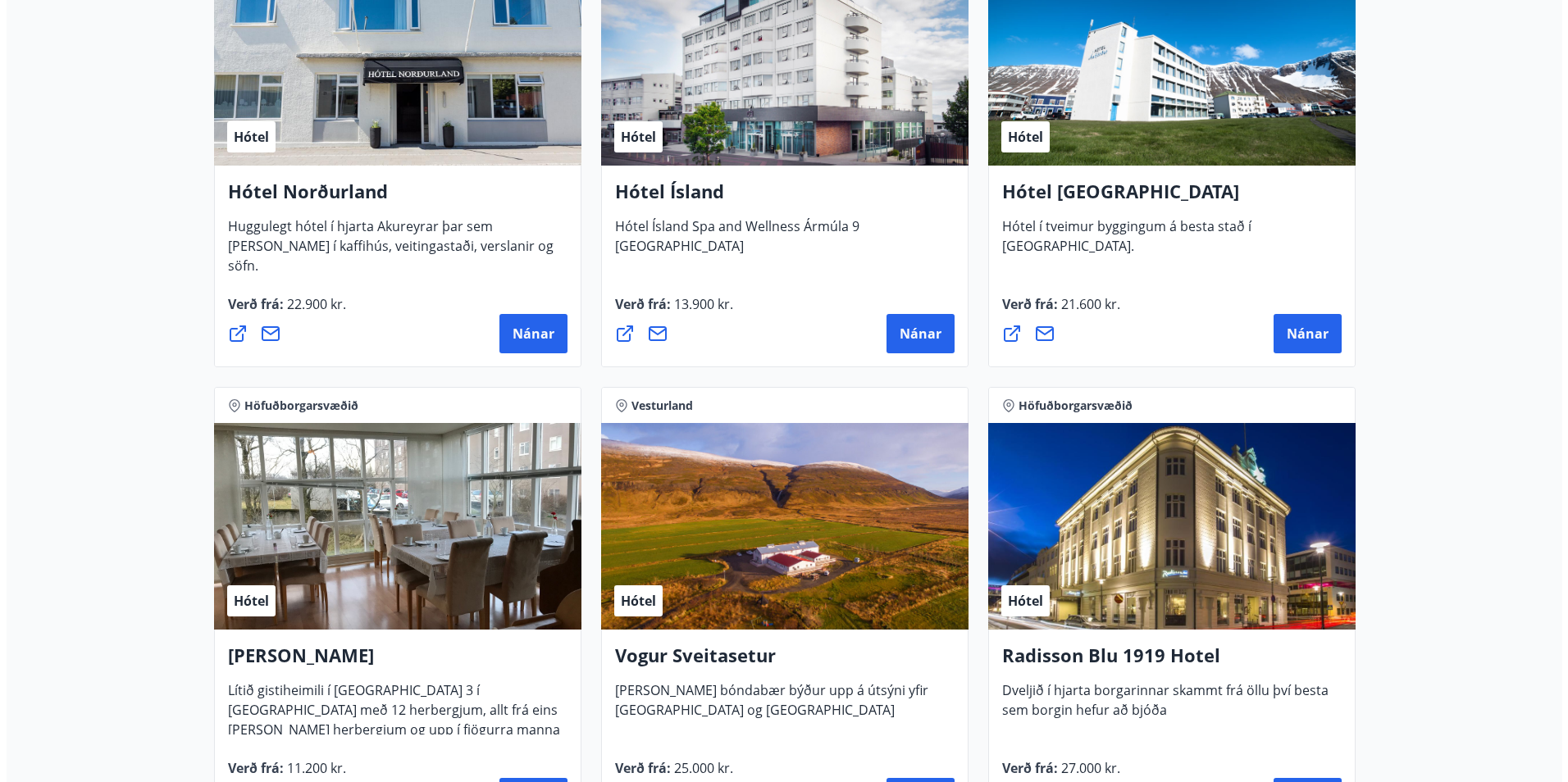
scroll to position [2717, 0]
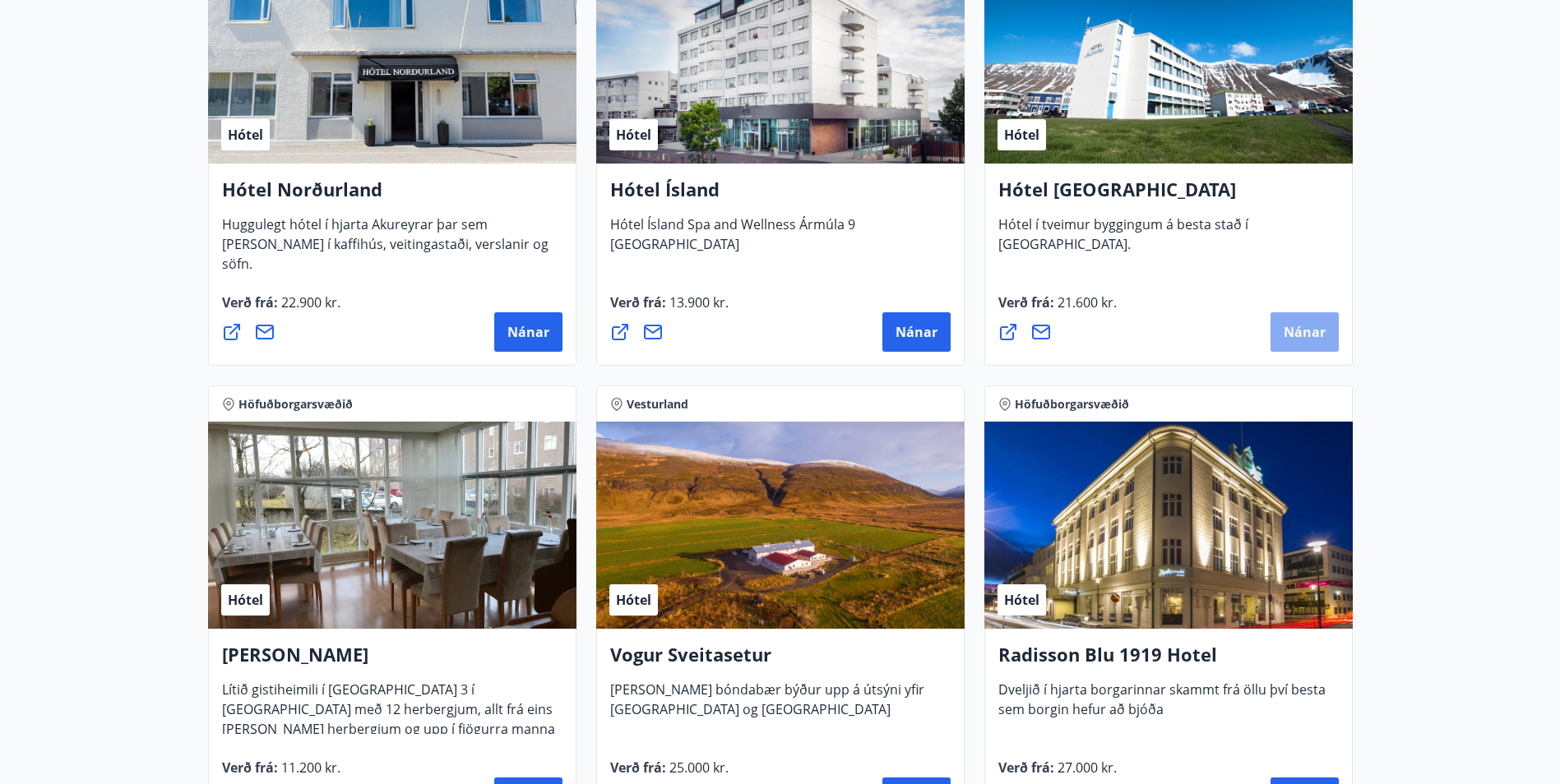
click at [1308, 336] on span "Nánar" at bounding box center [1304, 332] width 42 height 18
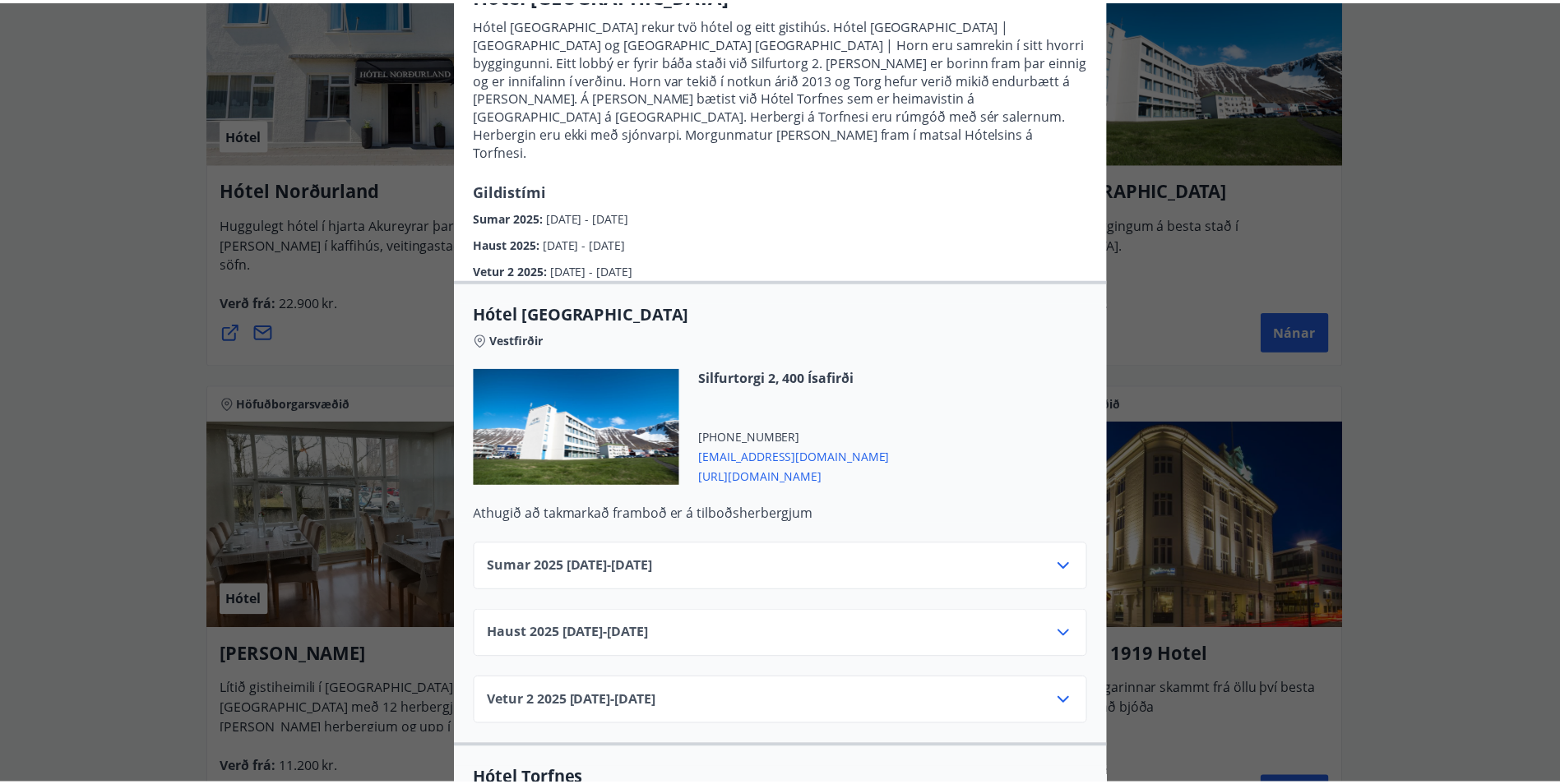
scroll to position [0, 0]
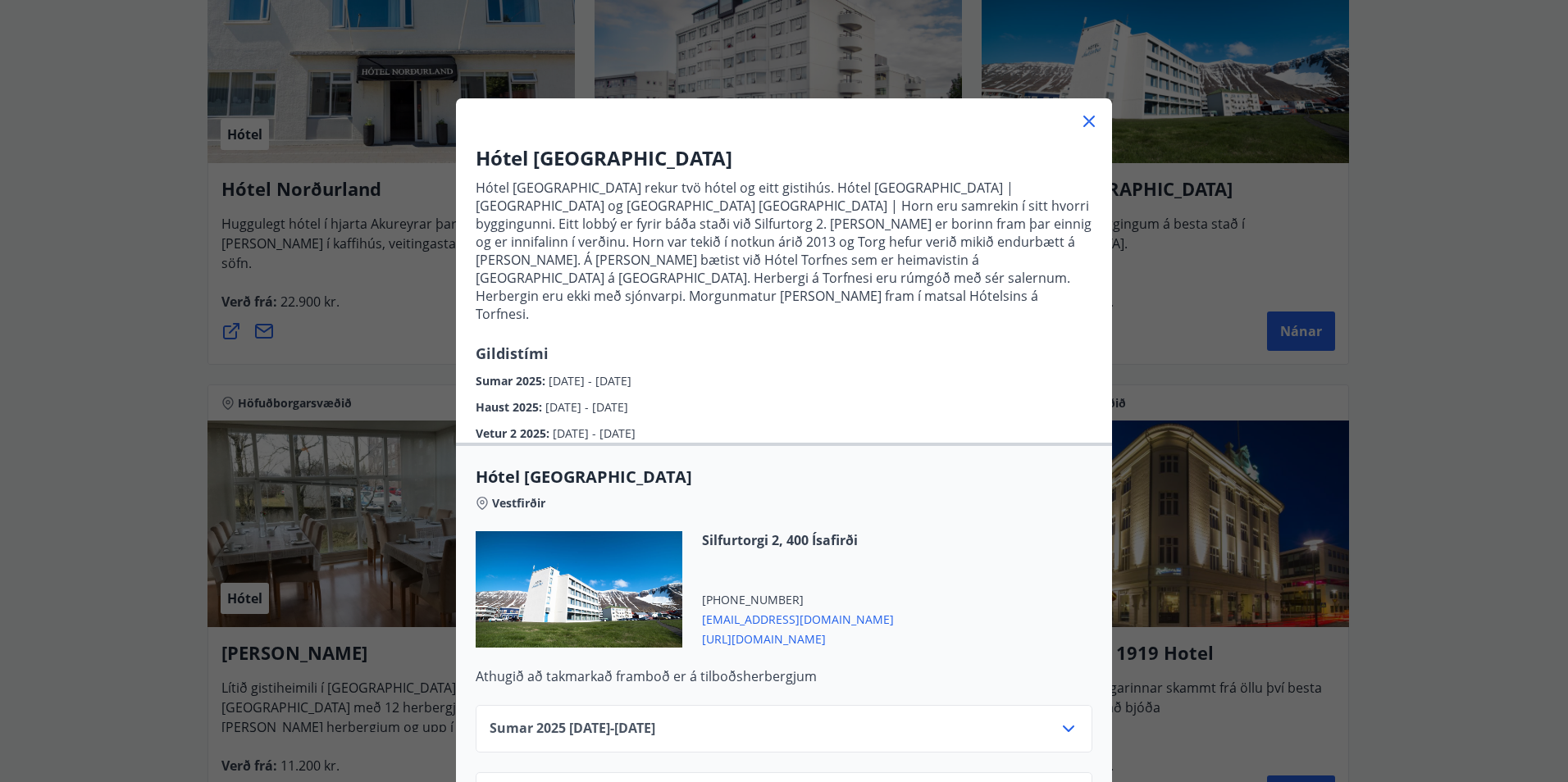
click at [1090, 123] on icon at bounding box center [1089, 122] width 19 height 19
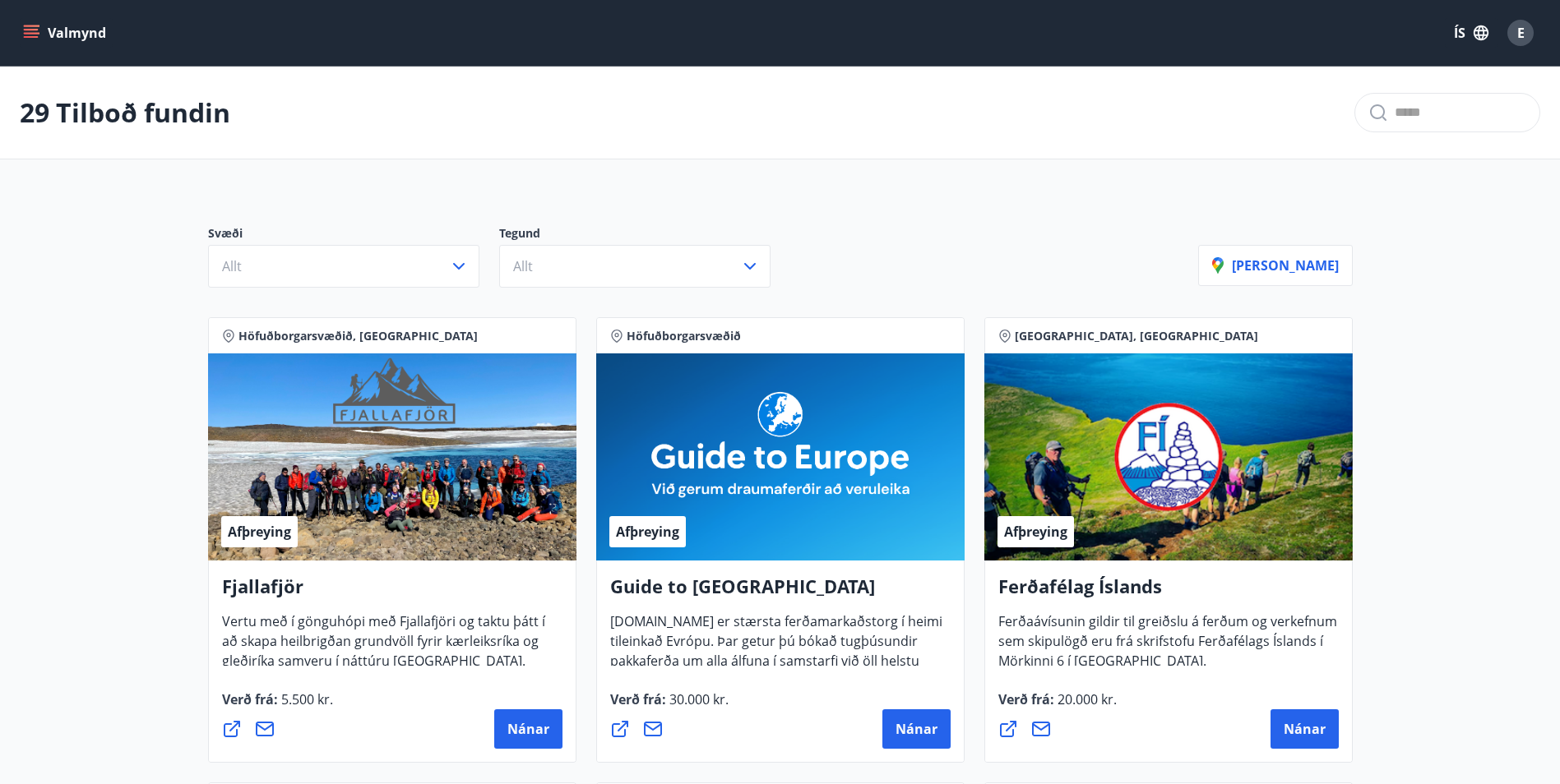
click at [32, 30] on icon "menu" at bounding box center [31, 30] width 15 height 2
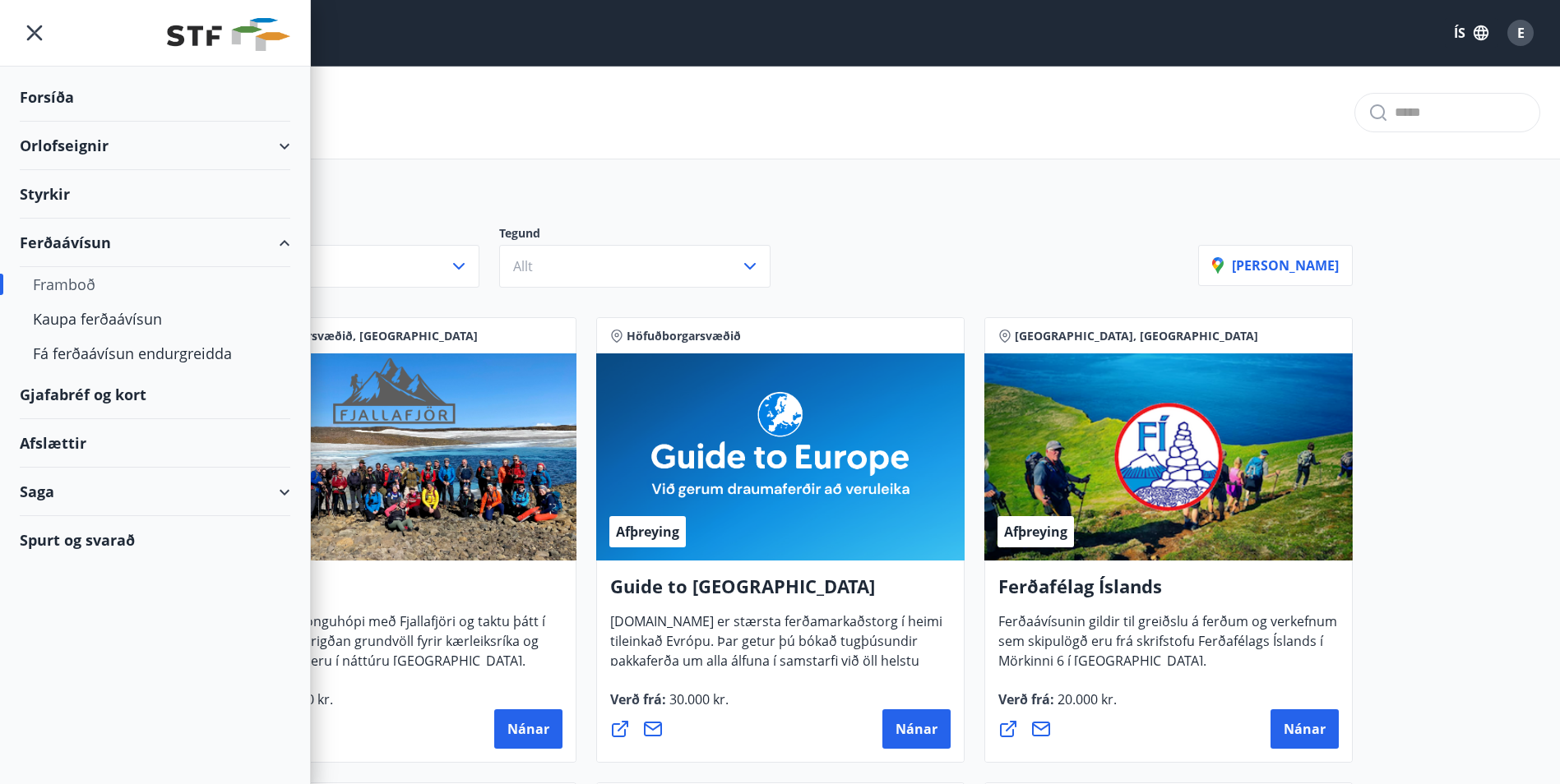
click at [46, 390] on div "Gjafabréf og kort" at bounding box center [154, 395] width 270 height 48
click at [291, 493] on icon at bounding box center [285, 493] width 19 height 19
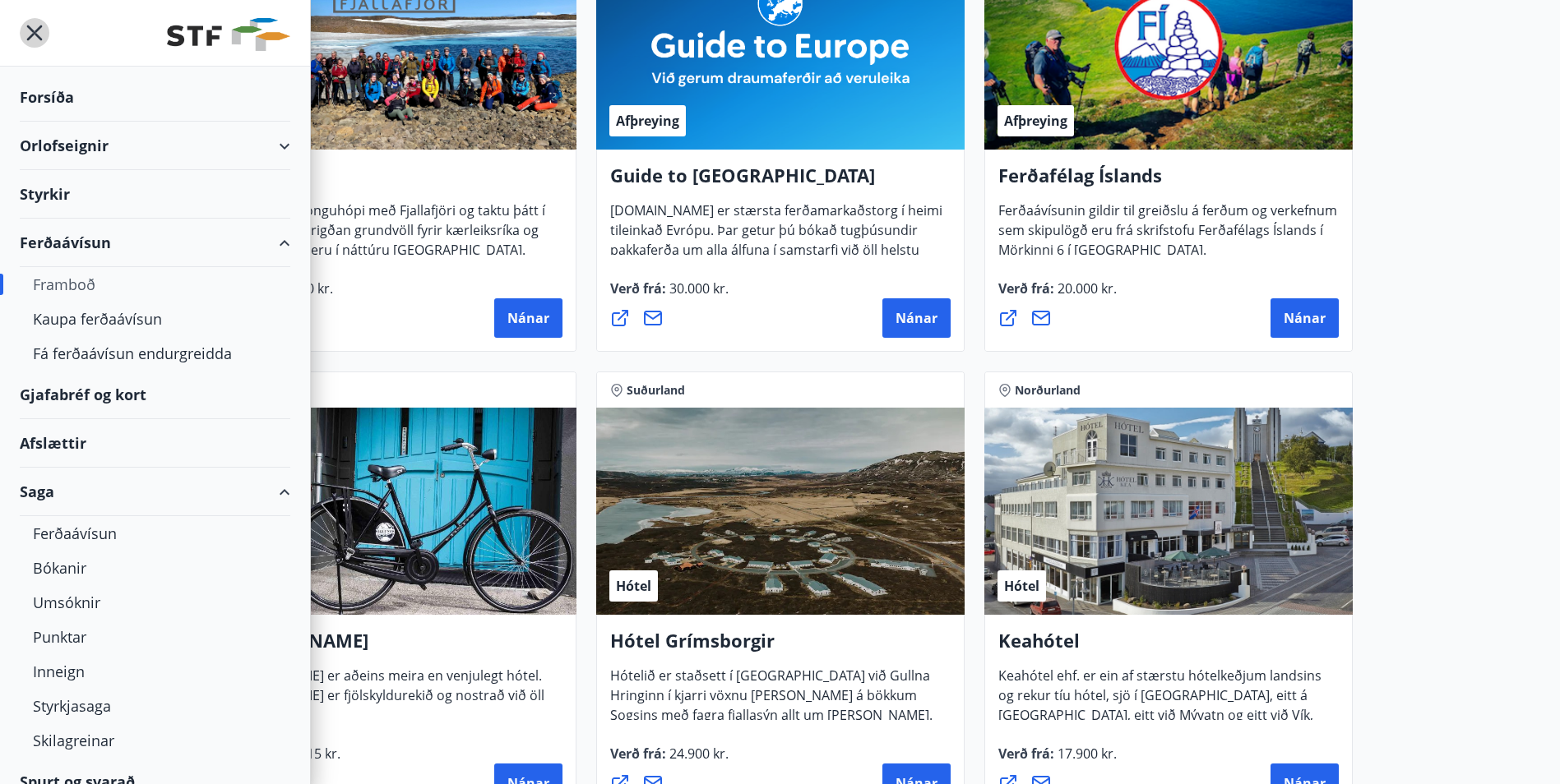
click at [46, 36] on icon "menu" at bounding box center [34, 33] width 30 height 30
